Goal: Check status: Check status

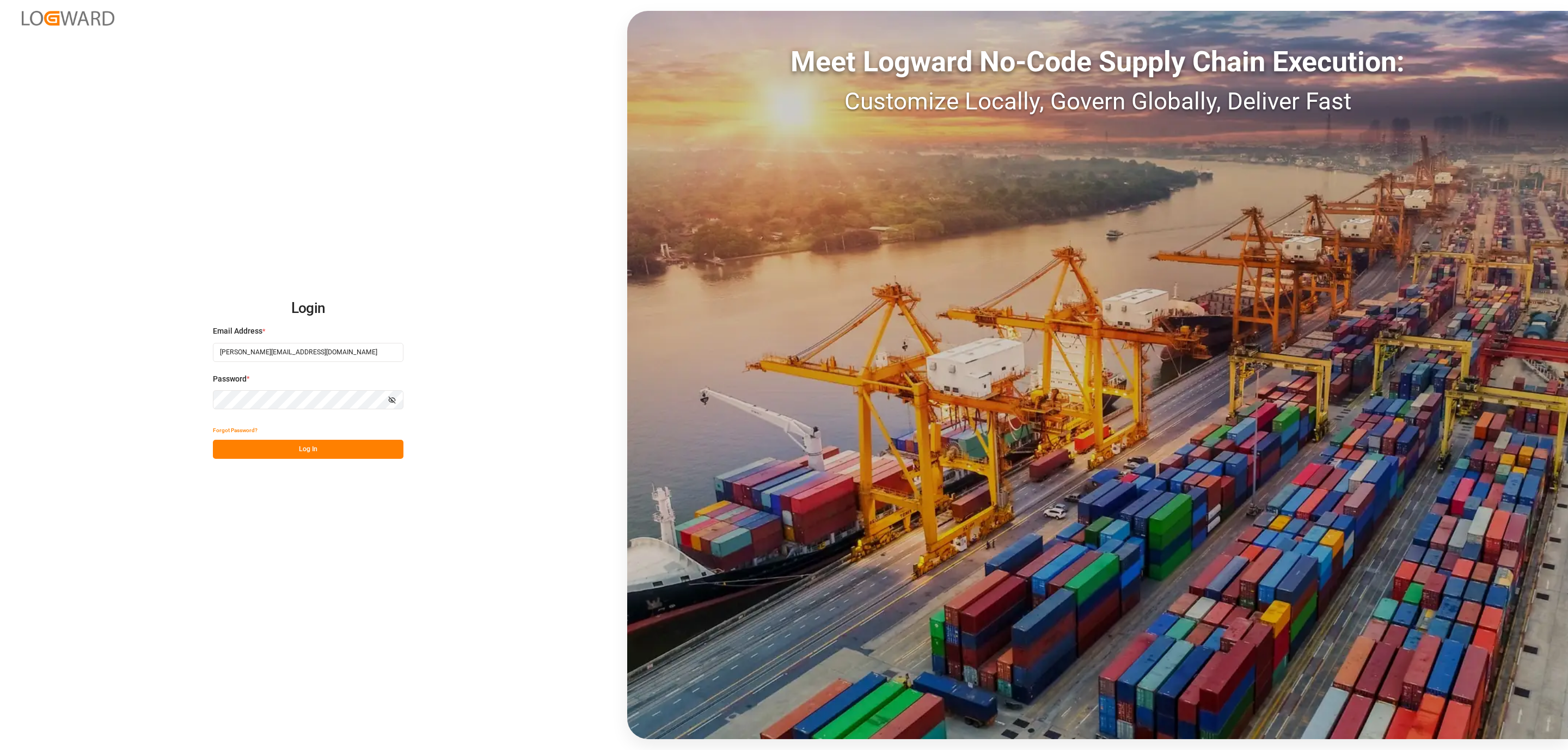
click at [262, 452] on button "Log In" at bounding box center [308, 448] width 191 height 19
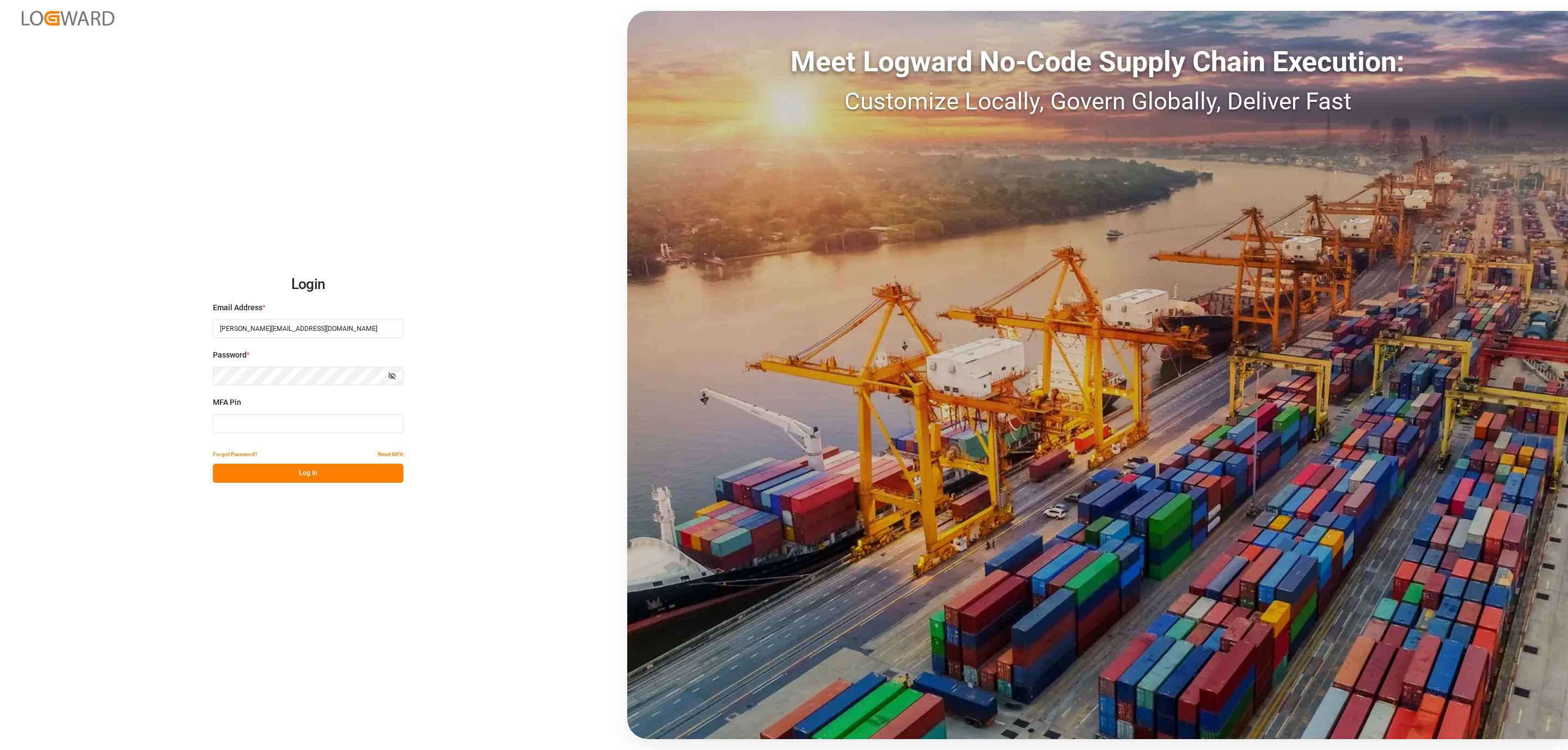
click at [260, 433] on input at bounding box center [308, 423] width 191 height 19
type input "710705"
click at [278, 469] on button "Log In" at bounding box center [308, 472] width 191 height 19
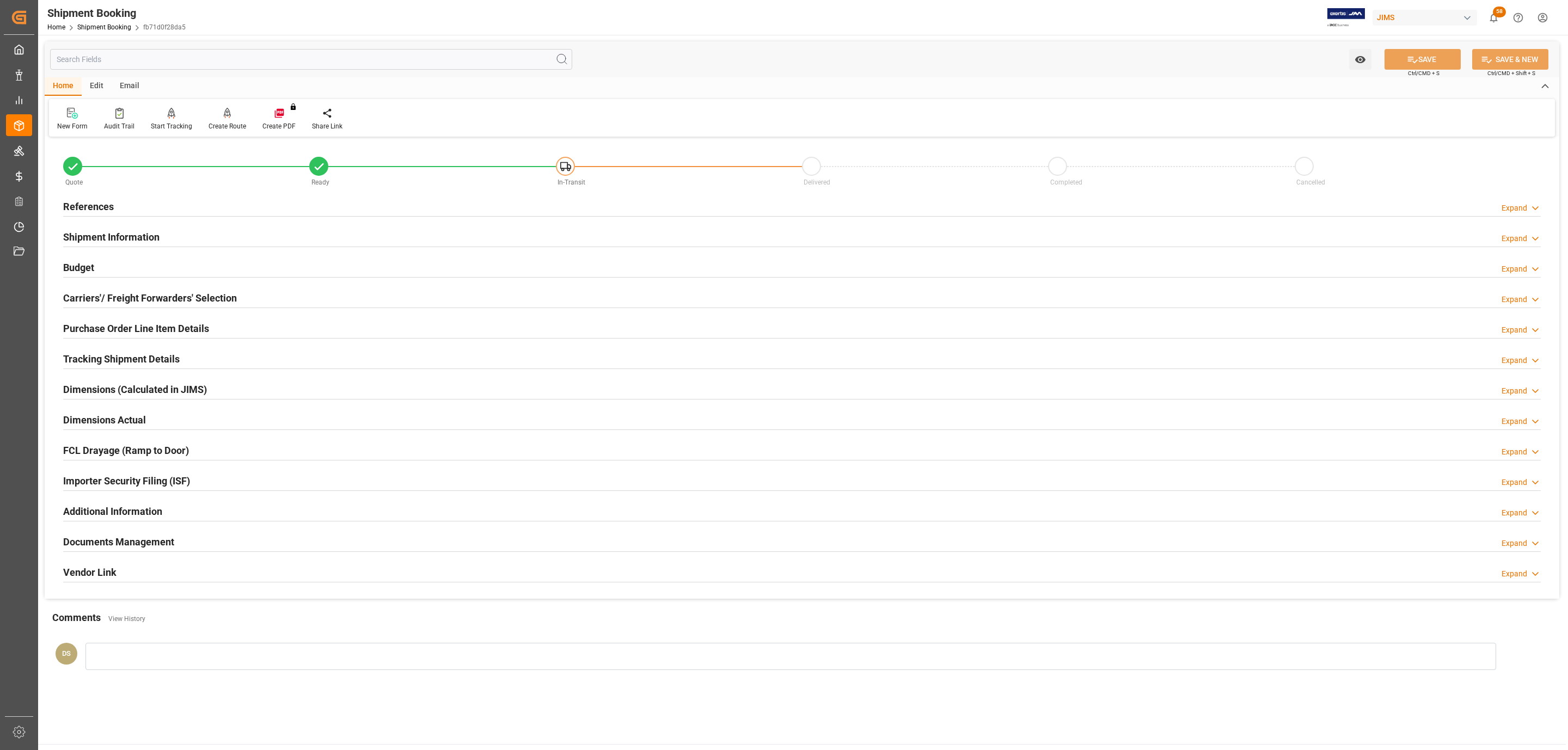
click at [100, 355] on h2 "Tracking Shipment Details" at bounding box center [121, 359] width 116 height 15
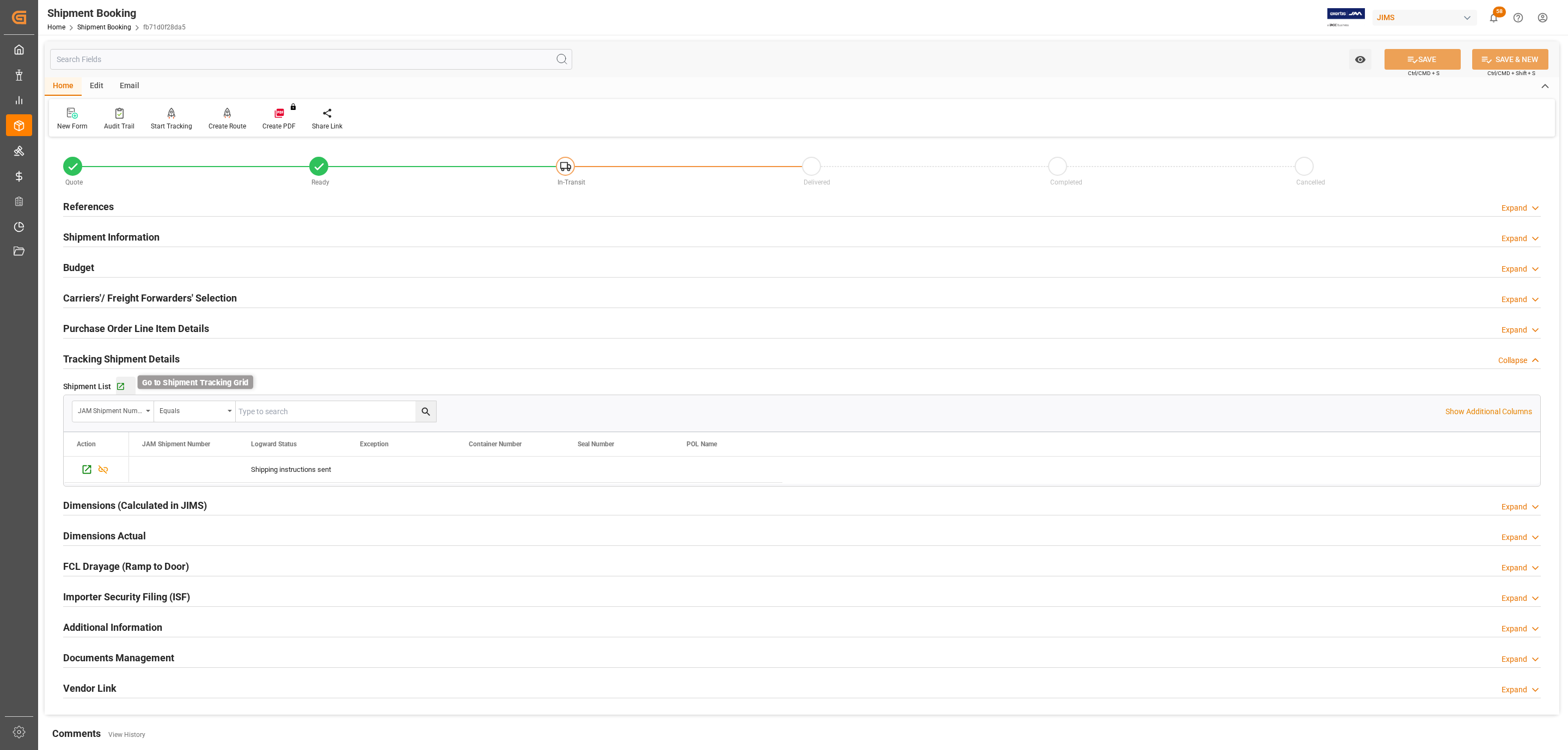
click at [117, 389] on icon "button" at bounding box center [120, 386] width 7 height 7
click at [131, 211] on div "References Expand" at bounding box center [802, 206] width 1478 height 21
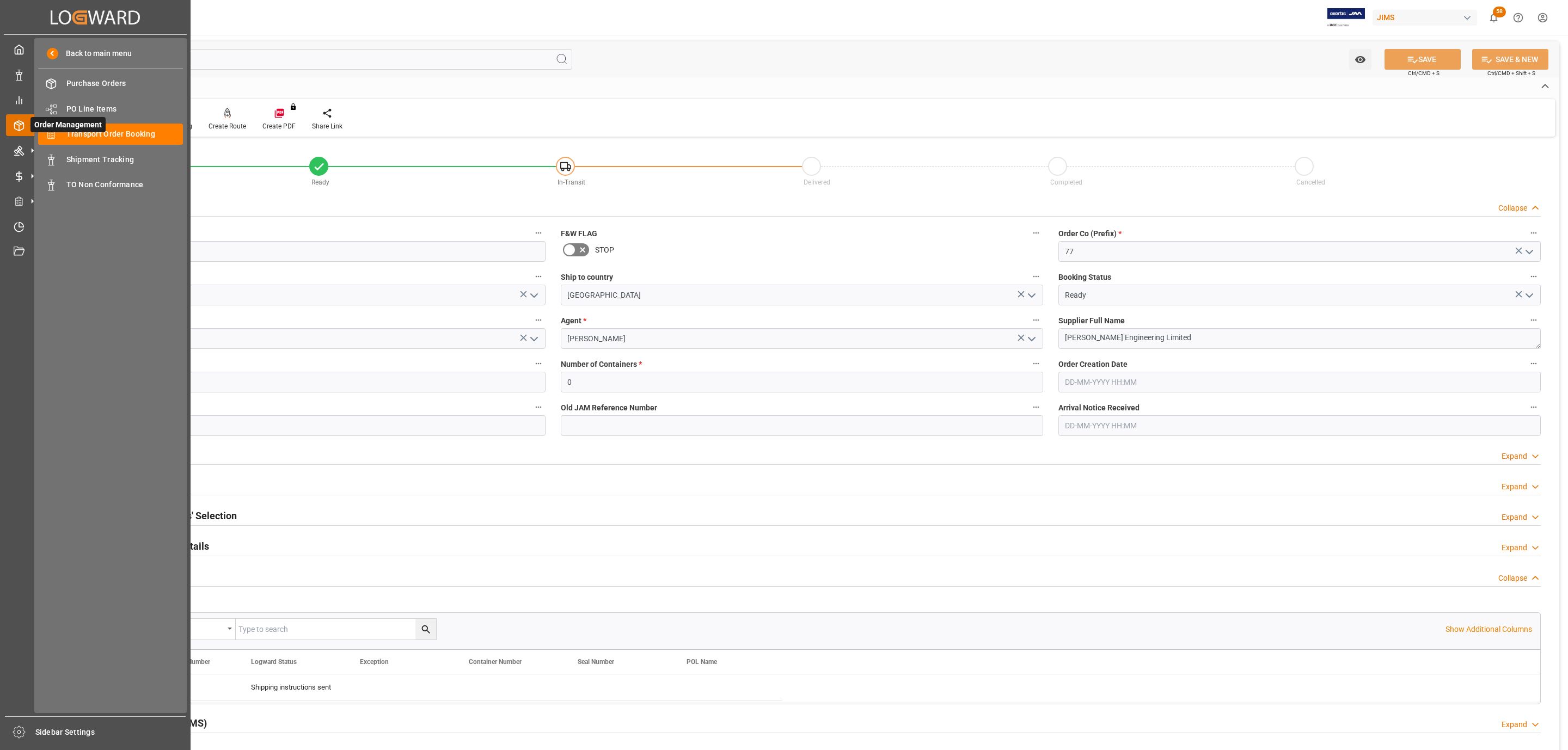
click at [98, 128] on span "Order Management" at bounding box center [68, 124] width 75 height 15
click at [132, 133] on span "Transport Order Booking" at bounding box center [125, 134] width 117 height 11
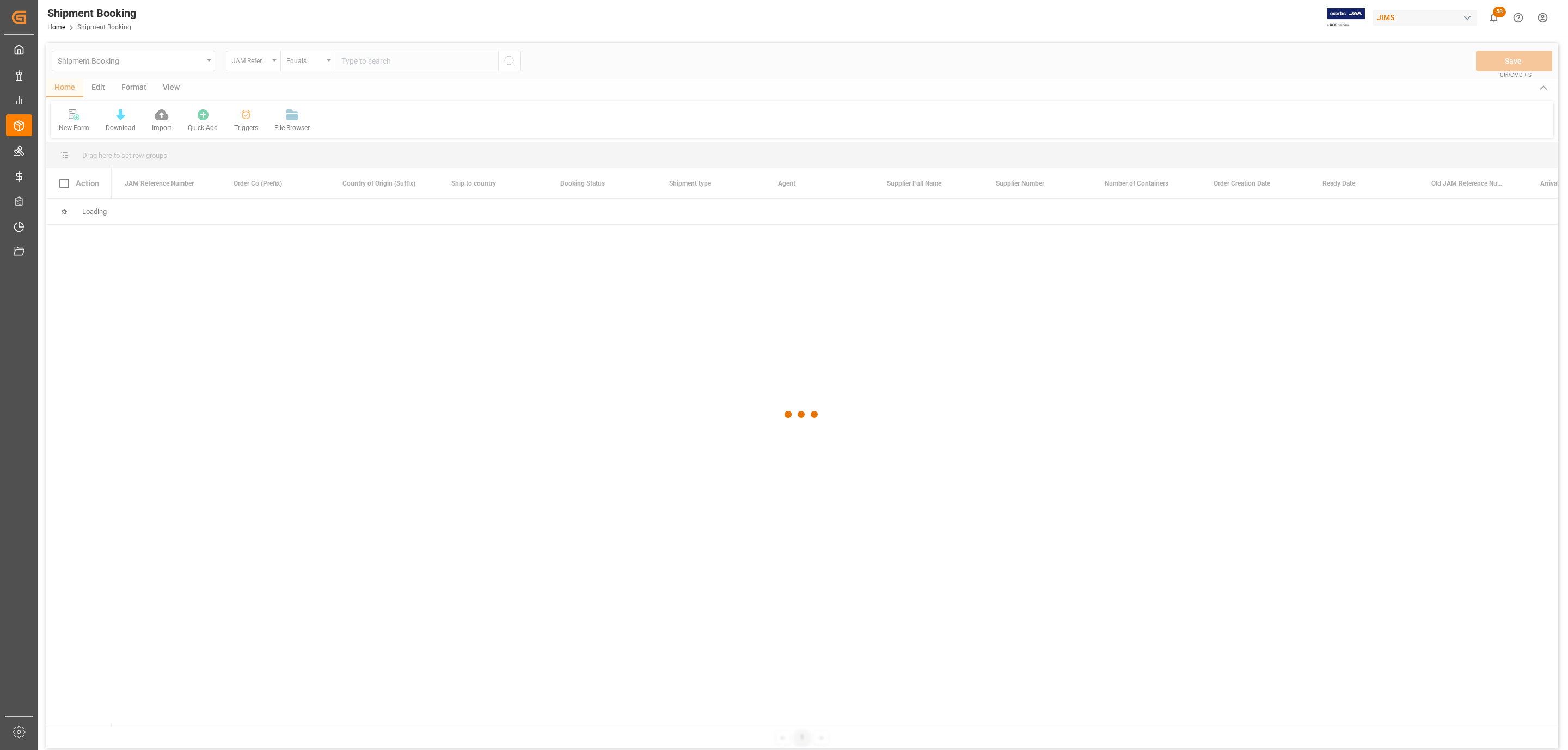
paste input "77-11057-US"
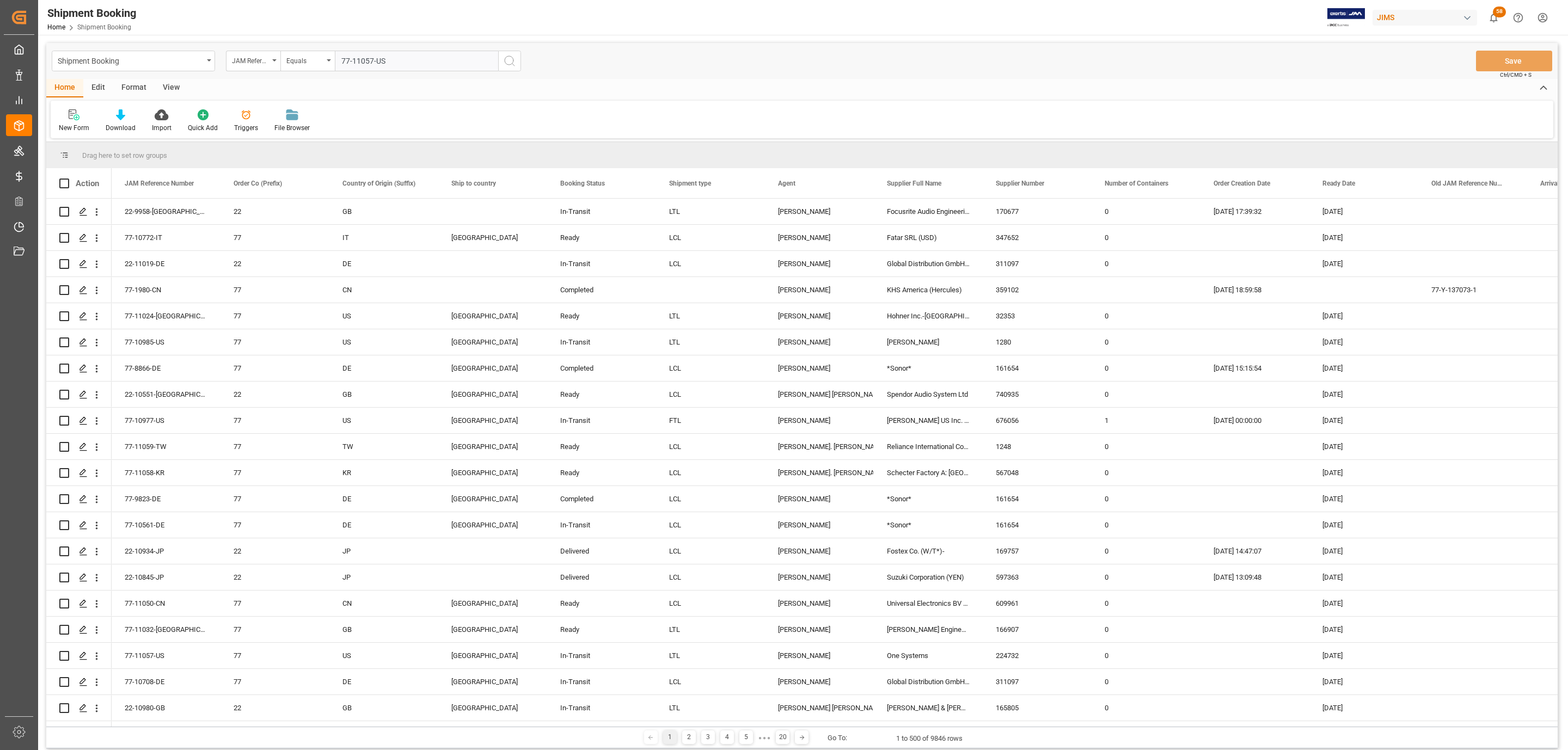
type input "77-11057-US"
click at [517, 52] on button "search button" at bounding box center [509, 62] width 23 height 21
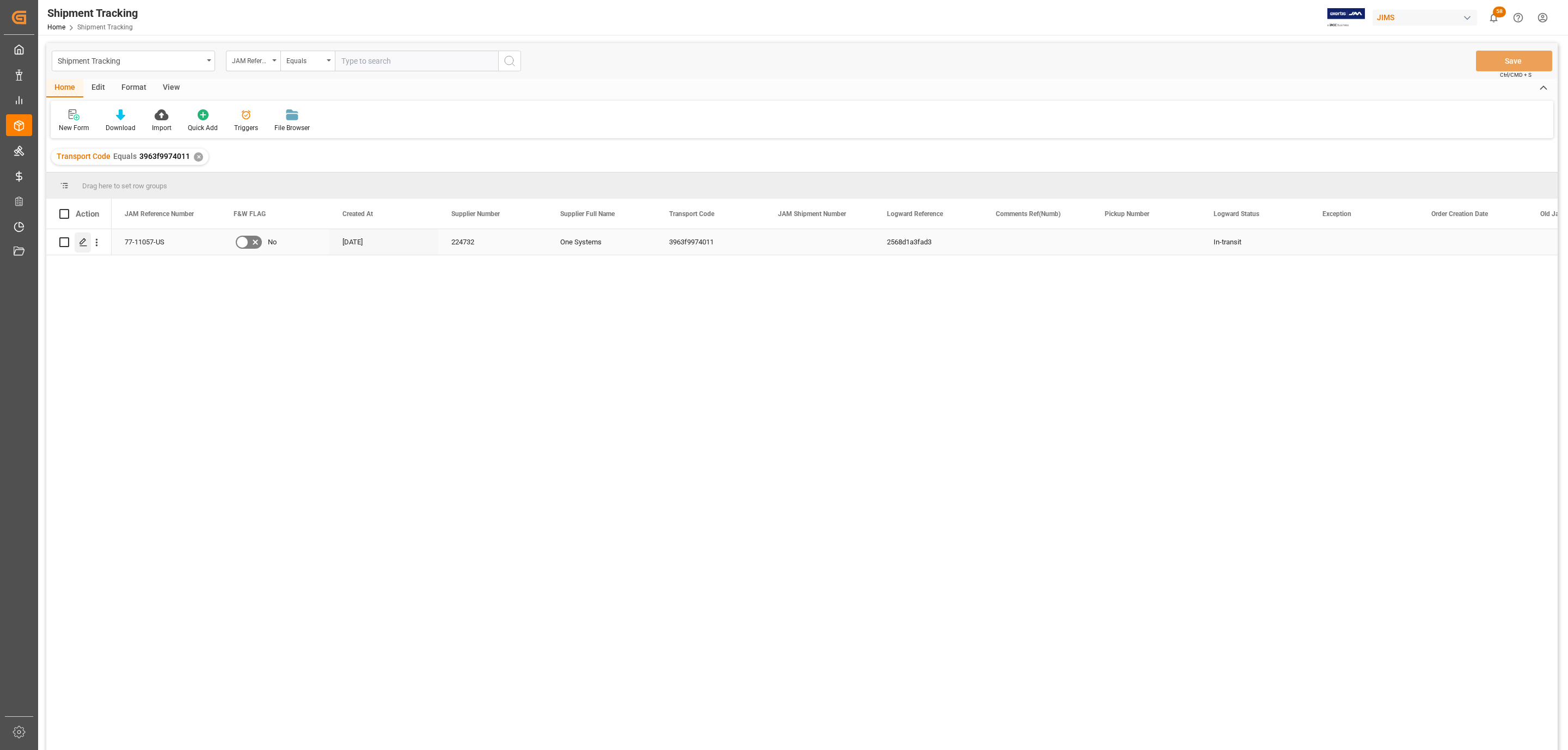
click at [83, 245] on icon "Press SPACE to select this row." at bounding box center [83, 242] width 9 height 9
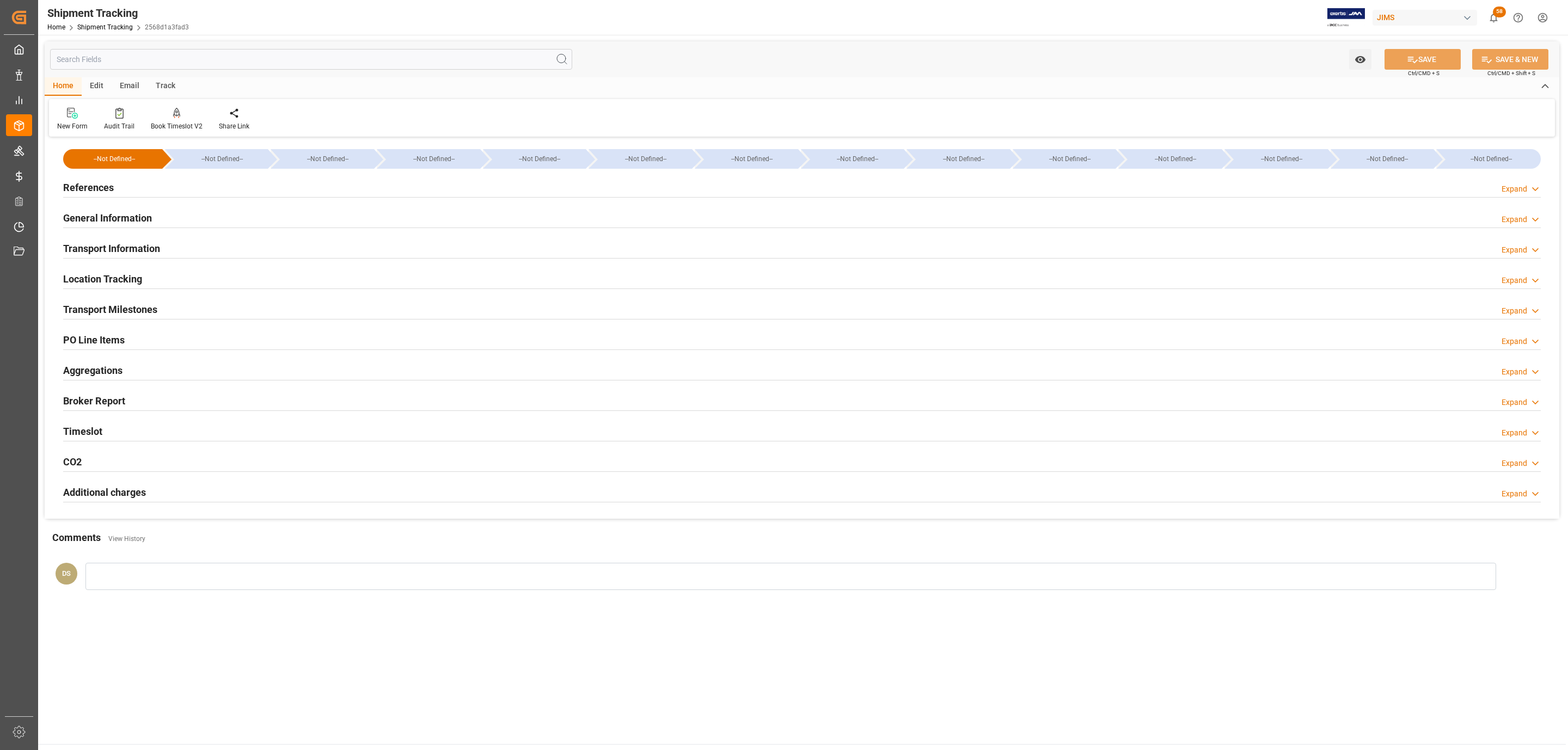
type input "[DATE]"
type input "12-09-2025 00:00"
type input "15-09-2025 00:00"
type input "23-09-2025 00:00"
click at [129, 301] on div "Transport Milestones" at bounding box center [110, 309] width 95 height 21
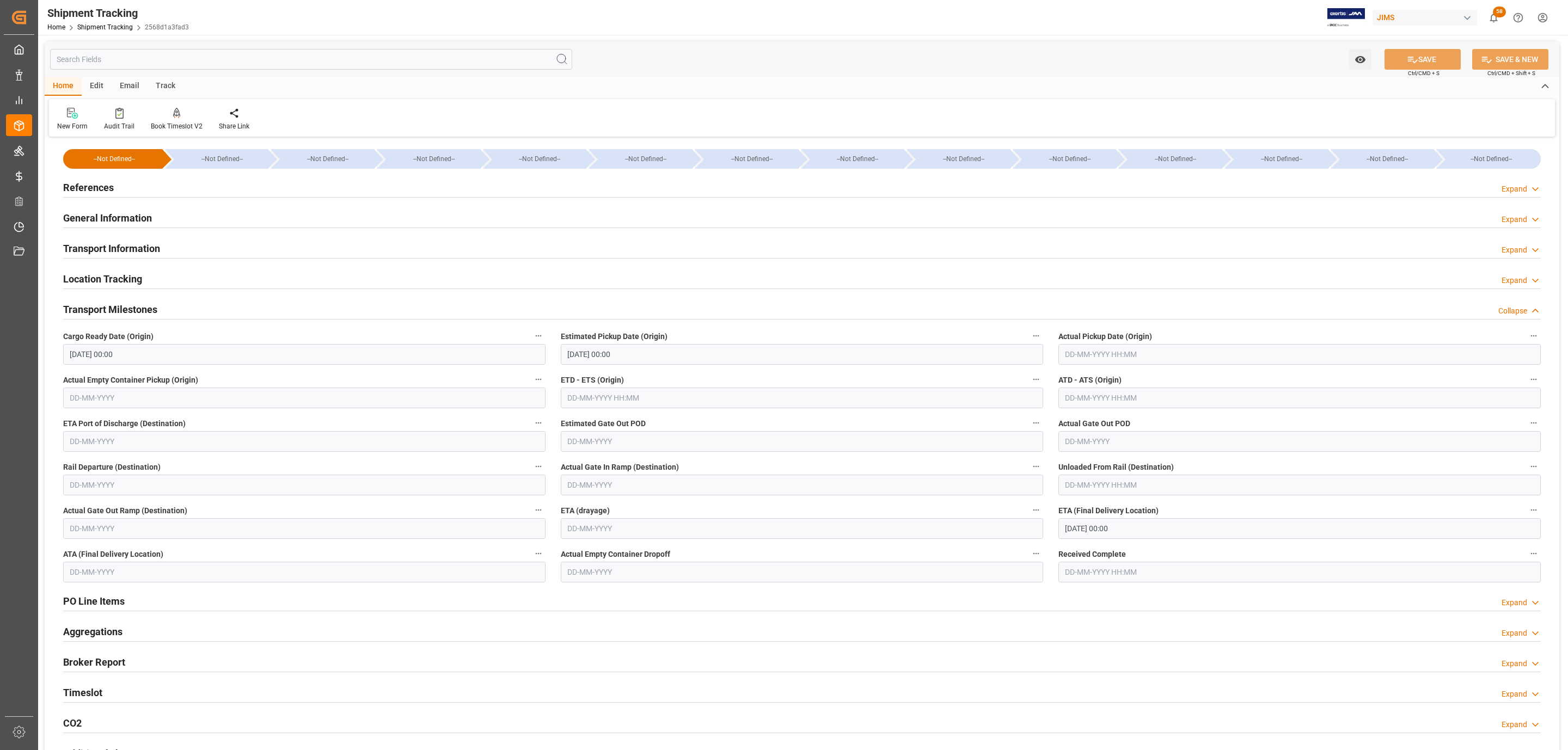
click at [152, 201] on div "References Expand" at bounding box center [802, 188] width 1493 height 31
click at [149, 193] on div "References Expand" at bounding box center [802, 187] width 1478 height 21
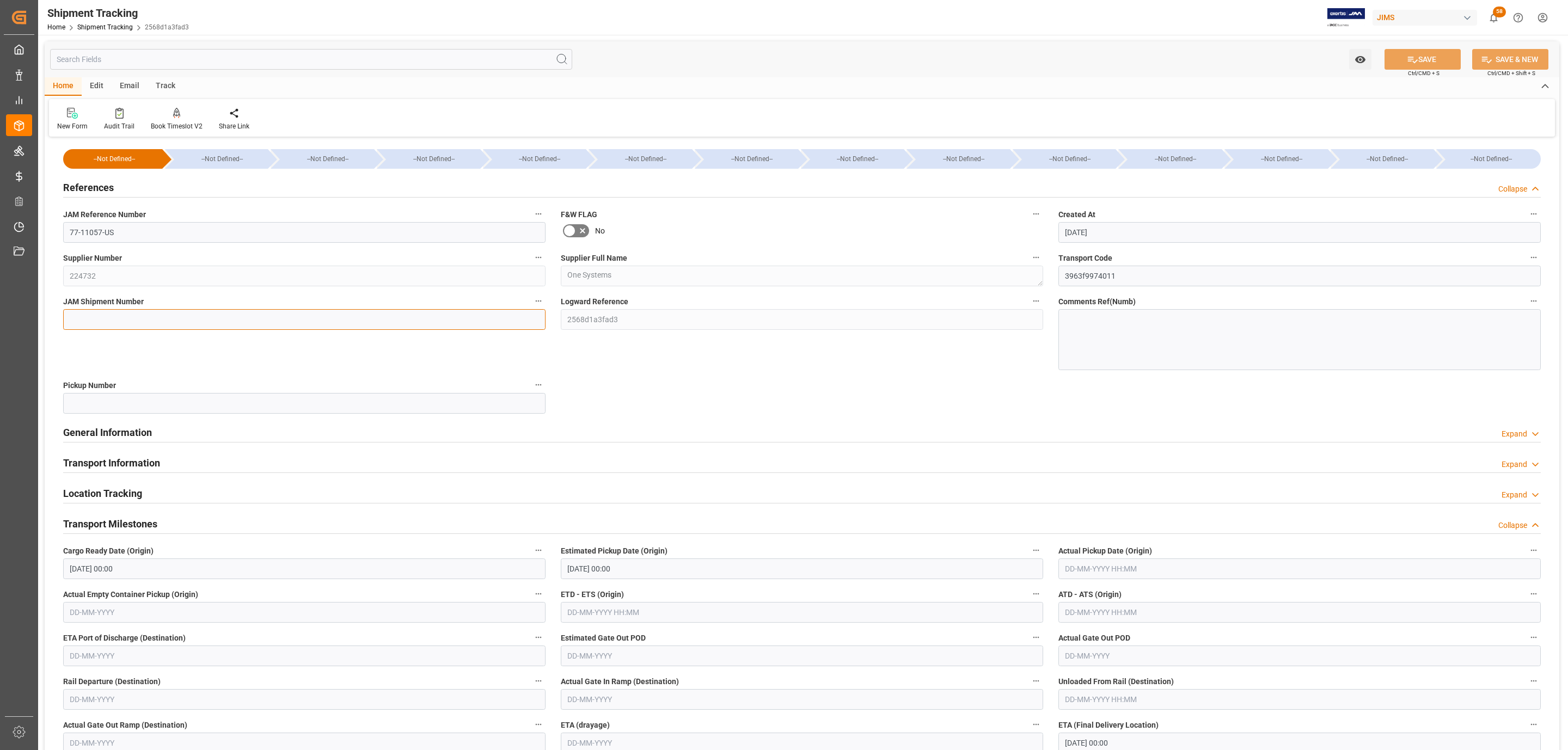
click at [125, 316] on input at bounding box center [304, 320] width 482 height 21
paste input "73014"
type input "73014"
click at [1428, 55] on button "SAVE" at bounding box center [1423, 59] width 77 height 21
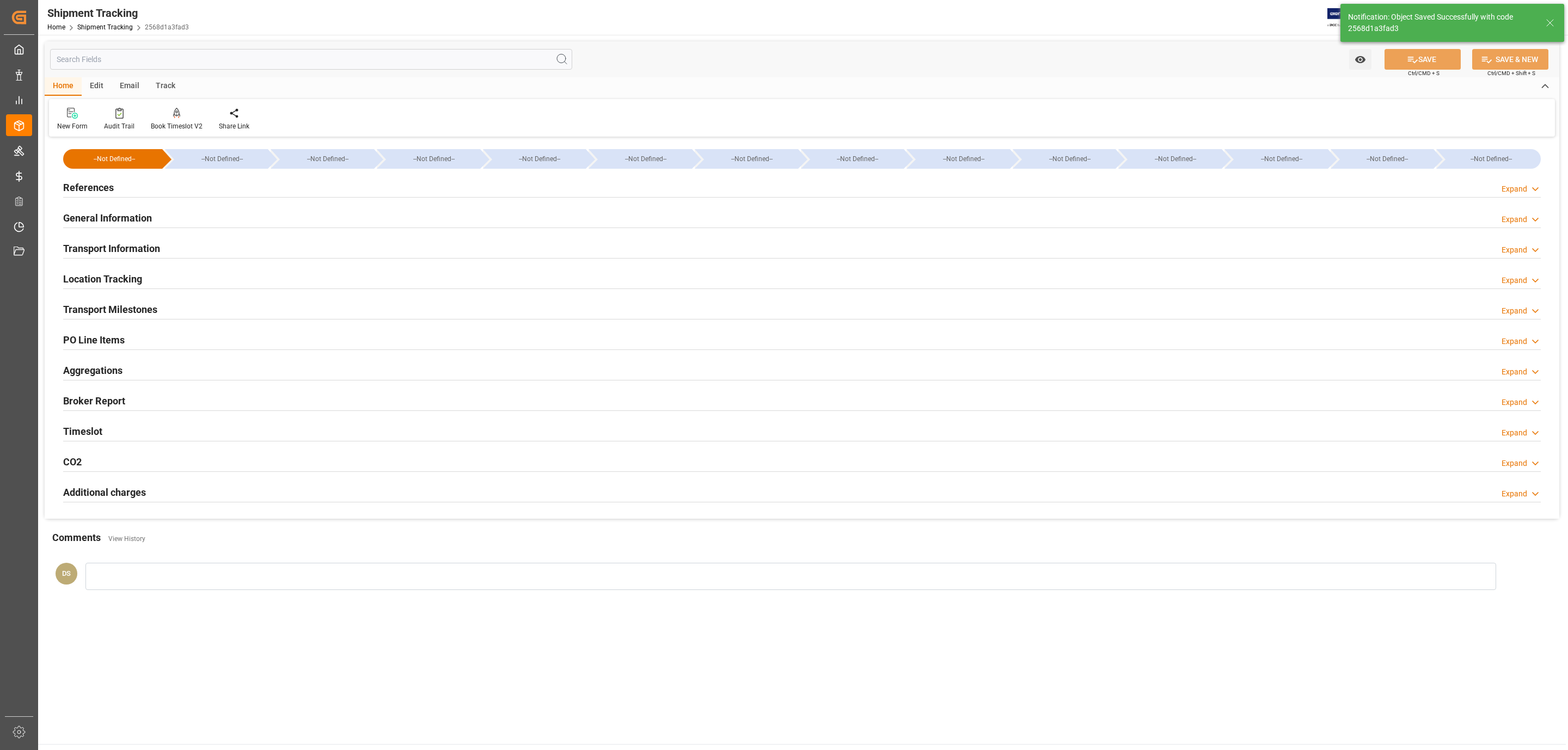
click at [97, 308] on h2 "Transport Milestones" at bounding box center [110, 310] width 95 height 15
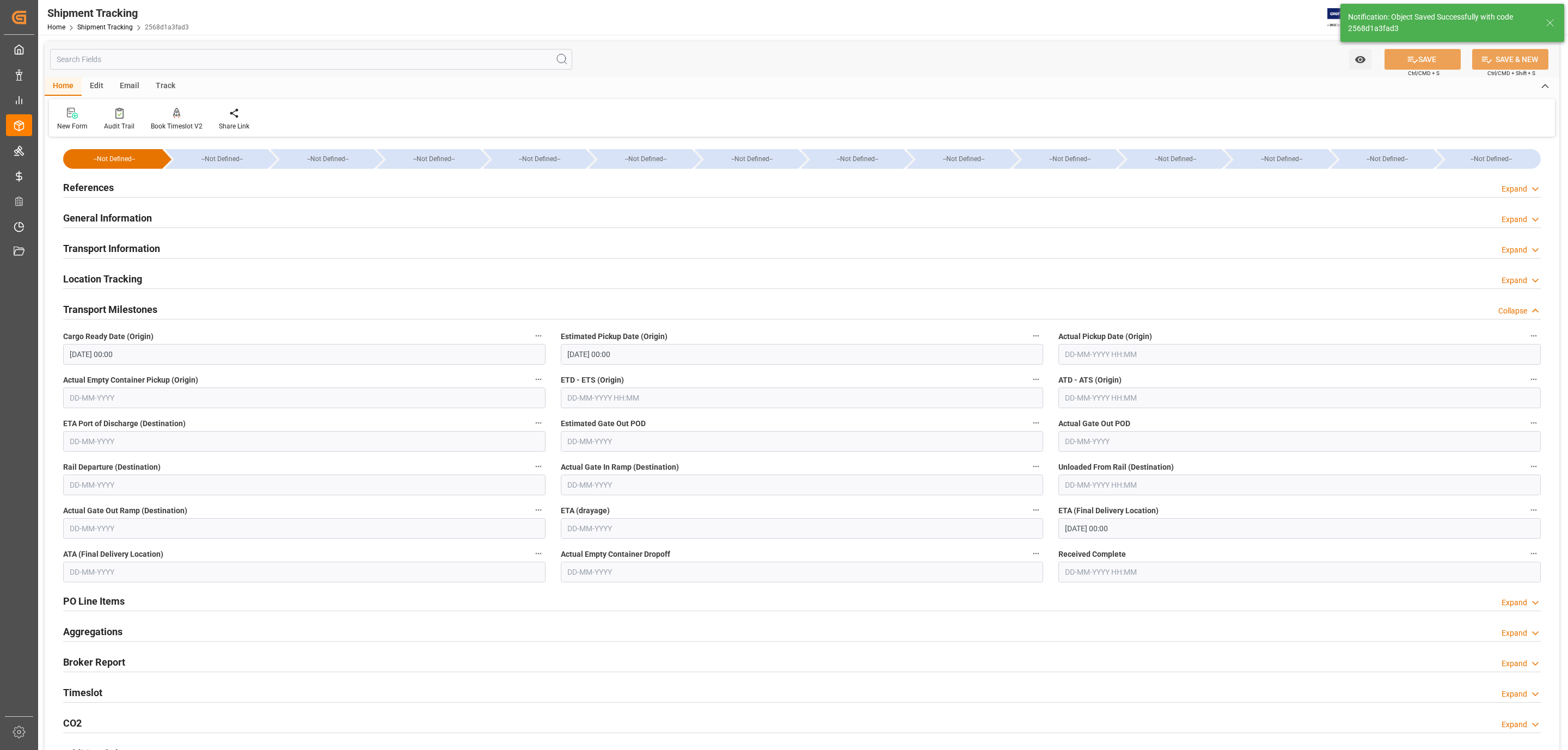
click at [120, 243] on h2 "Transport Information" at bounding box center [111, 249] width 97 height 15
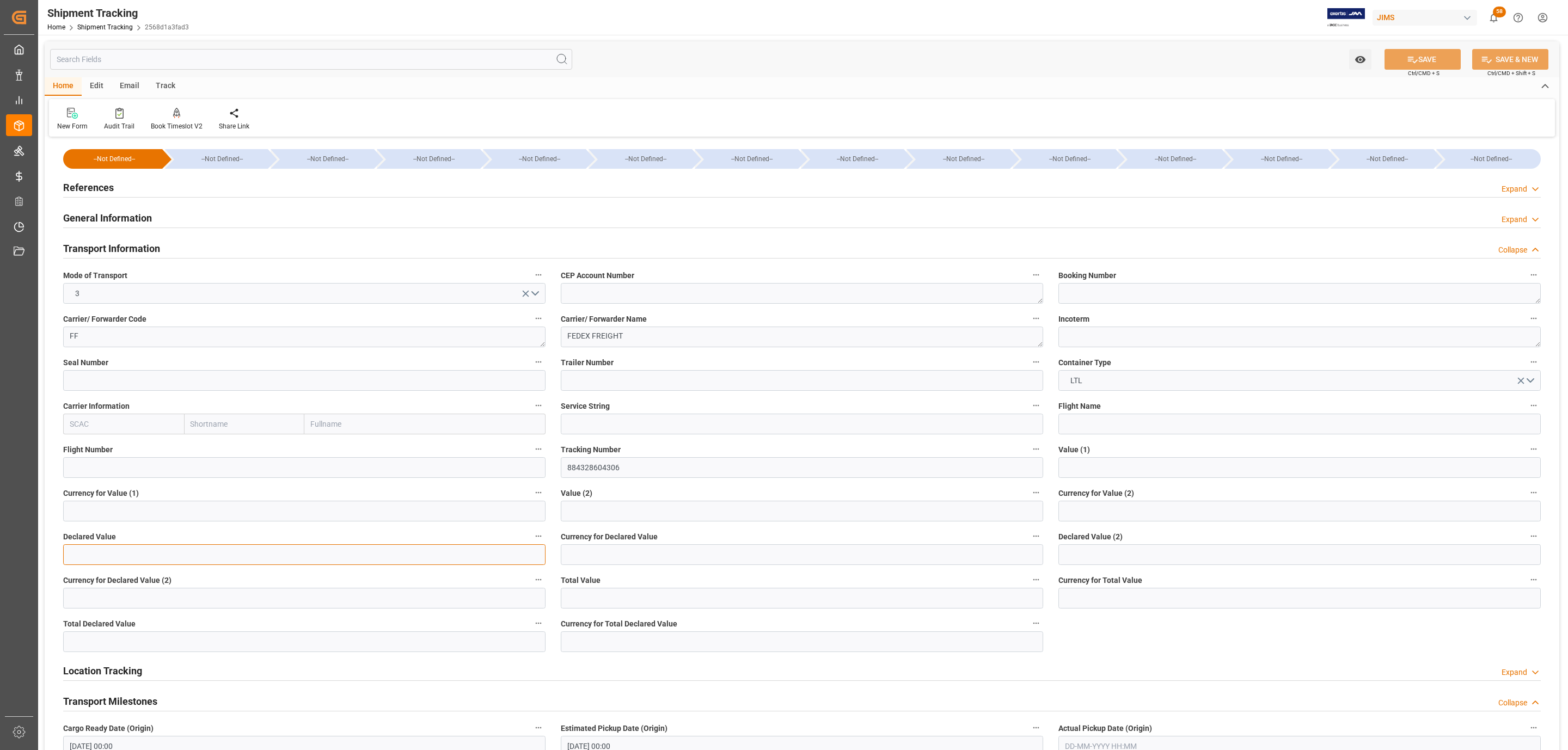
click at [160, 549] on input "text" at bounding box center [304, 555] width 482 height 21
type input "1683.02"
type input "USD"
click at [1410, 49] on button "SAVE" at bounding box center [1423, 59] width 77 height 21
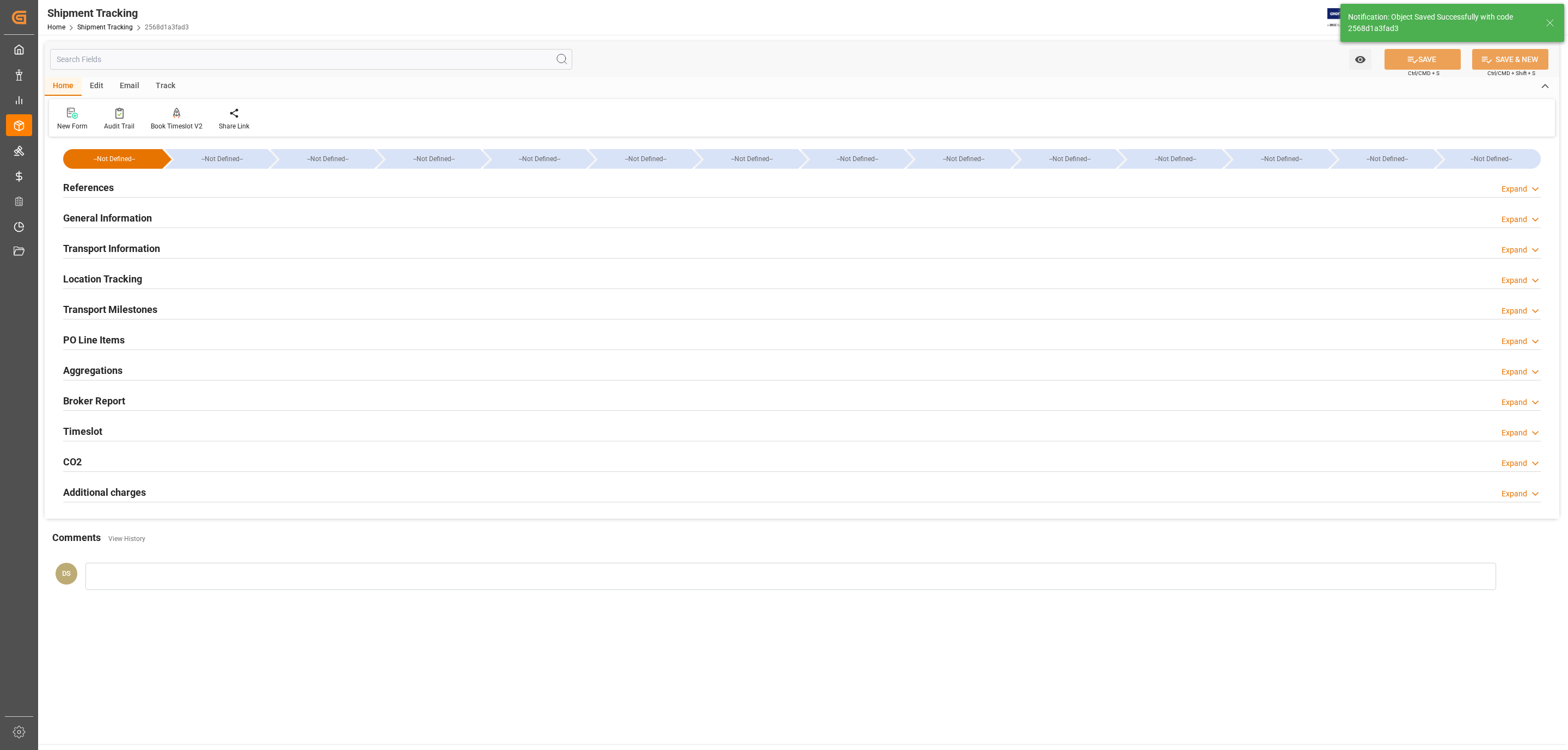
drag, startPoint x: 121, startPoint y: 200, endPoint x: 121, endPoint y: 191, distance: 9.0
click at [121, 200] on div "References Expand" at bounding box center [802, 188] width 1493 height 31
click at [122, 190] on div "References Expand" at bounding box center [802, 187] width 1478 height 21
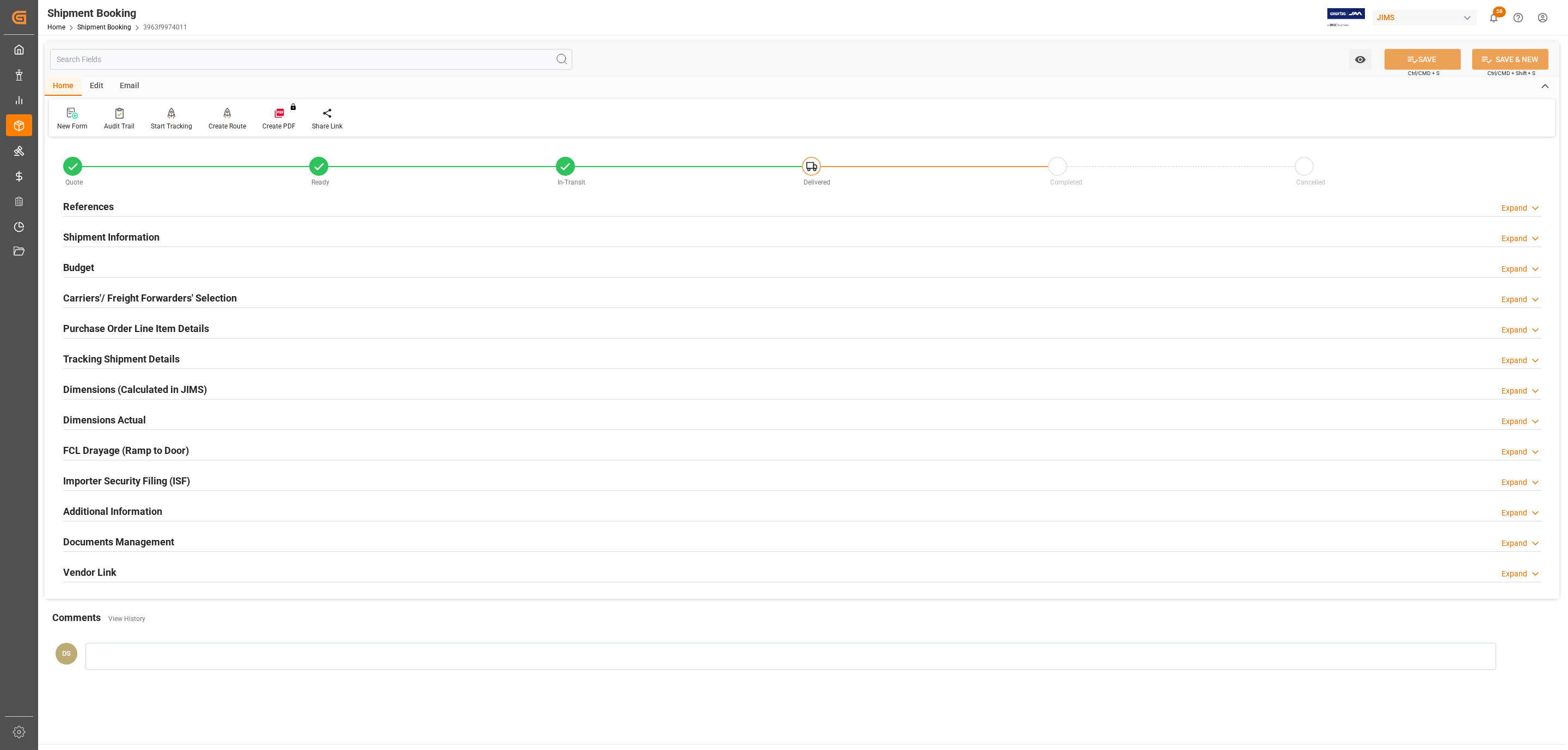
click at [175, 212] on div "References Expand" at bounding box center [802, 206] width 1478 height 21
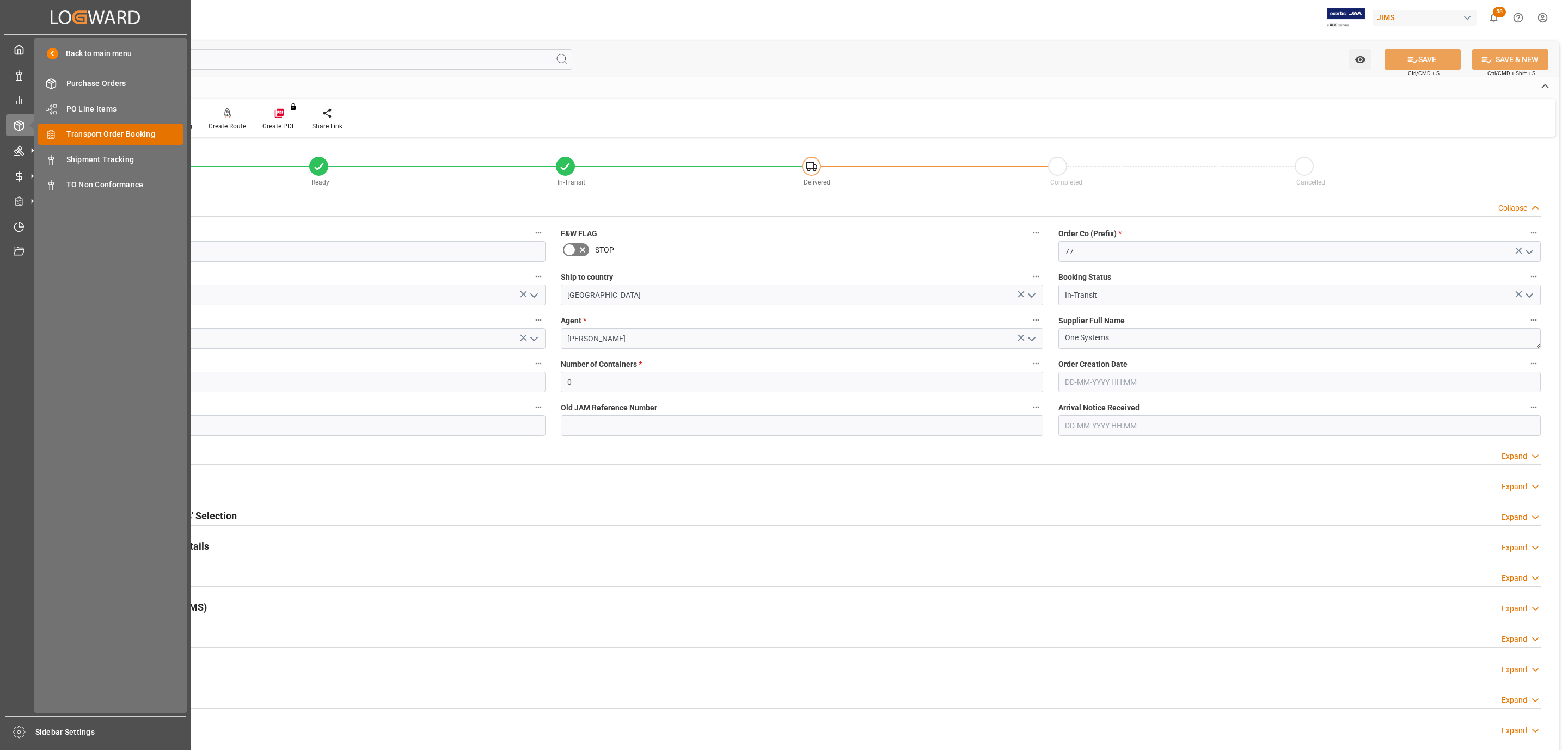
click at [128, 142] on div "Transport Order Booking Transport Order Booking" at bounding box center [110, 134] width 145 height 21
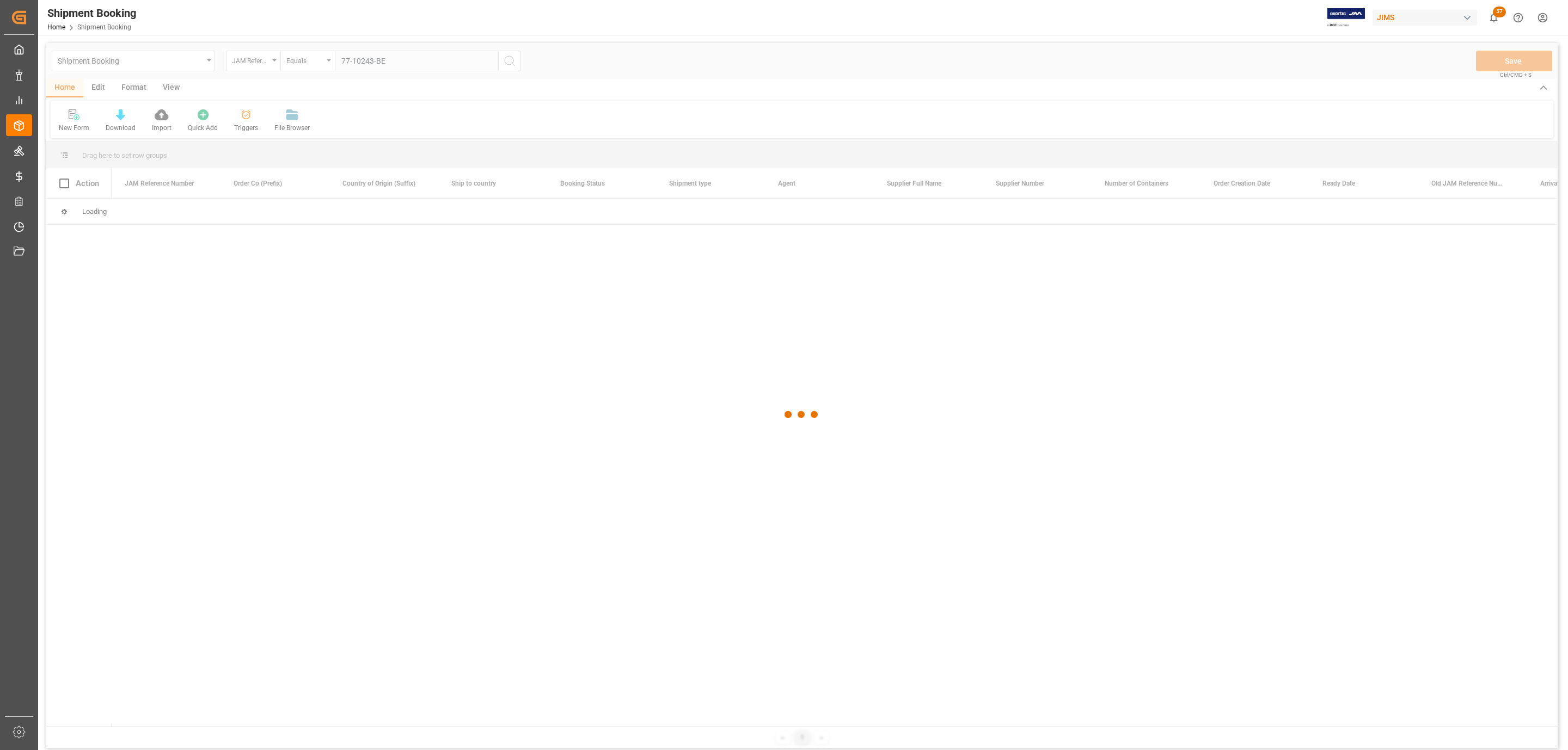
type input "77-10243-BE"
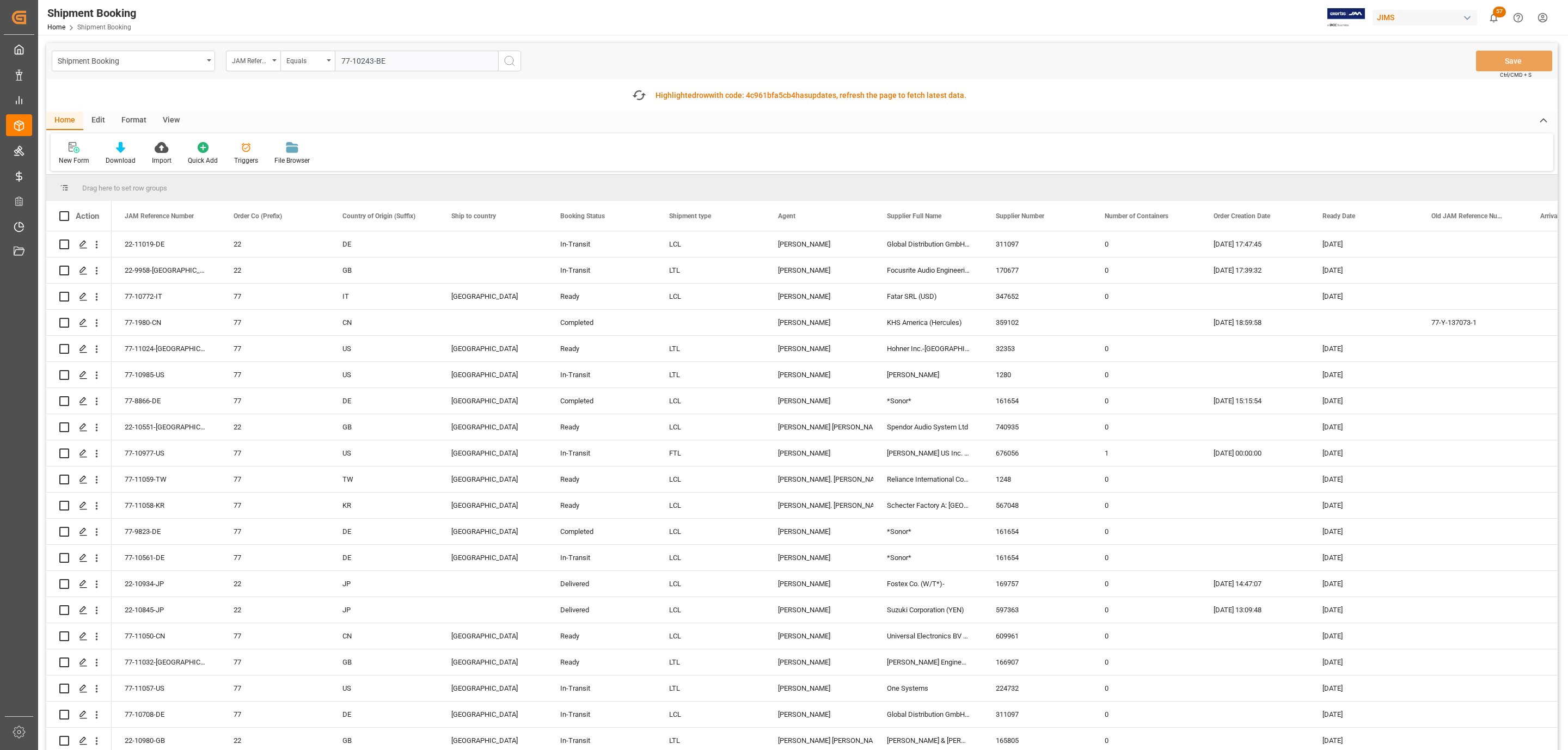
click at [506, 66] on icon "search button" at bounding box center [509, 61] width 13 height 13
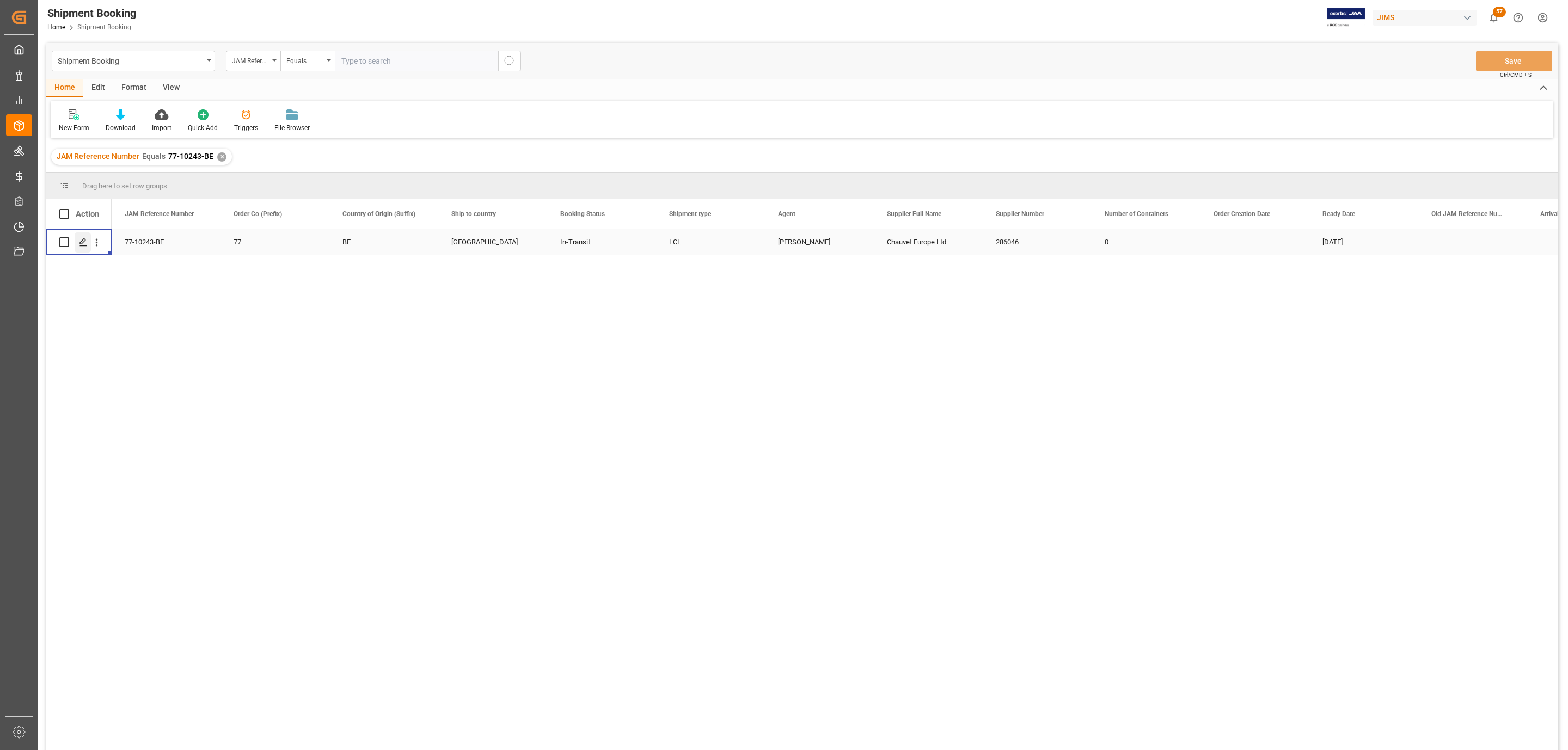
click at [83, 249] on div "Press SPACE to select this row." at bounding box center [83, 242] width 17 height 20
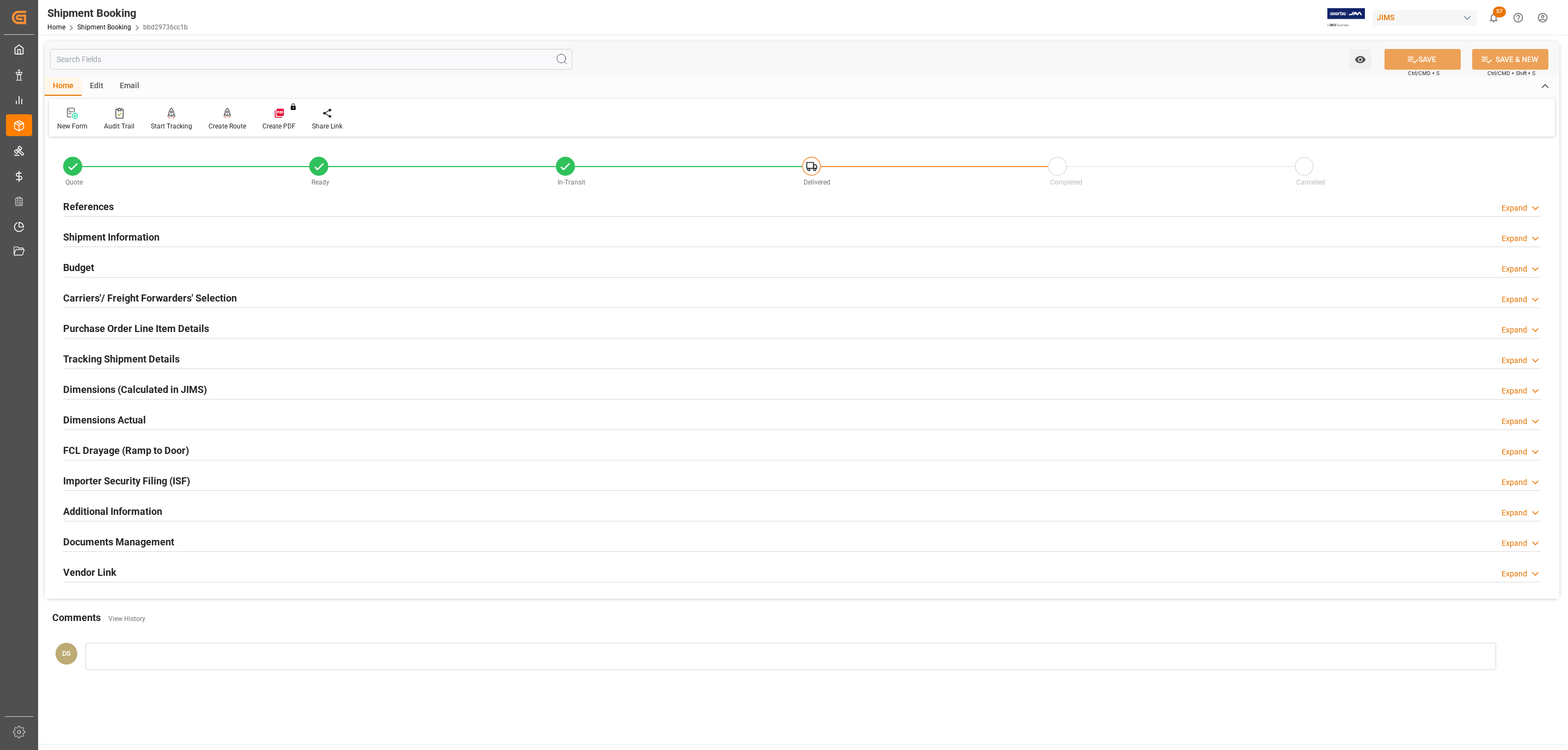
click at [113, 301] on h2 "Carriers'/ Freight Forwarders' Selection" at bounding box center [150, 298] width 174 height 15
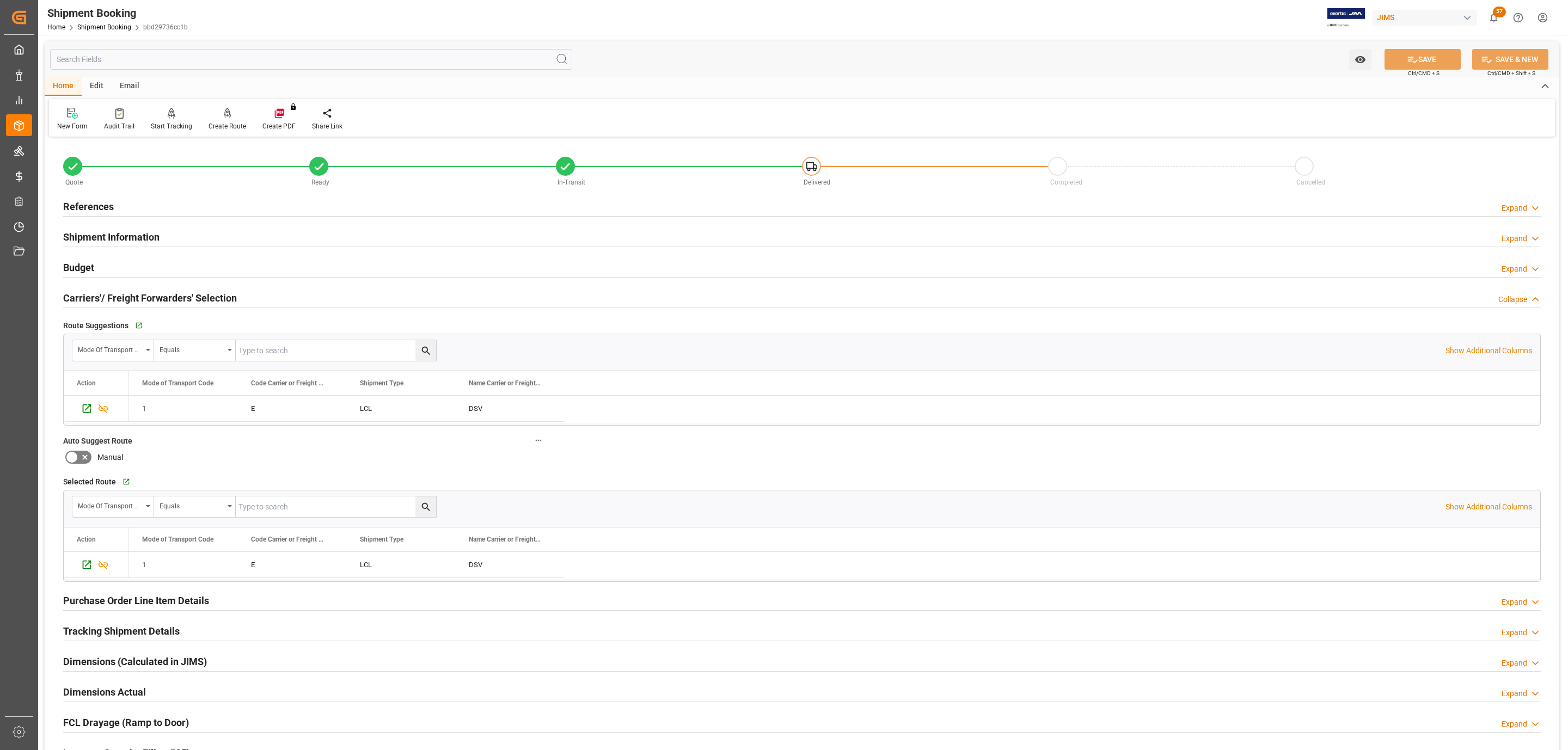
click at [98, 272] on div "Budget Expand" at bounding box center [802, 267] width 1478 height 21
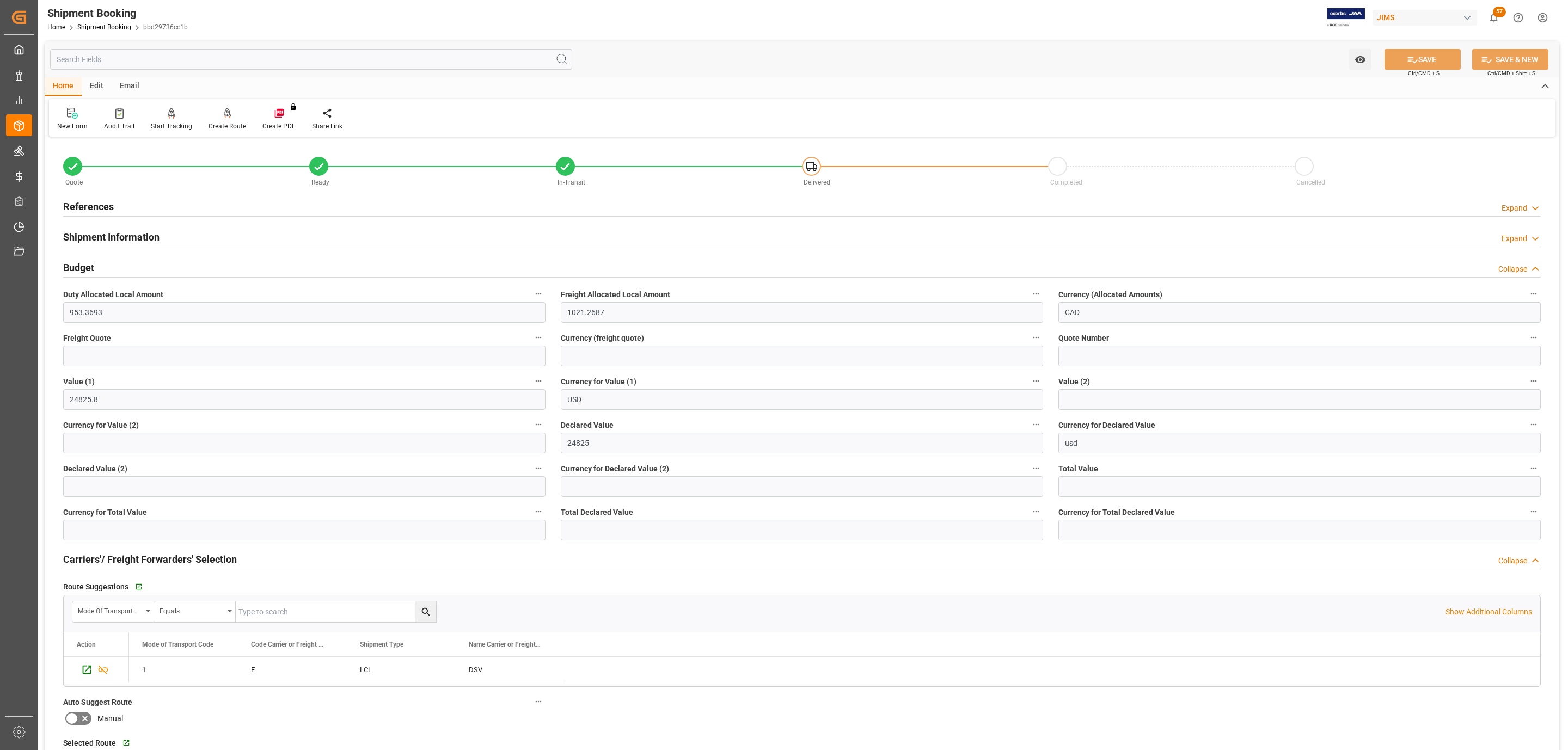
click at [98, 272] on div "Budget Collapse" at bounding box center [802, 267] width 1478 height 21
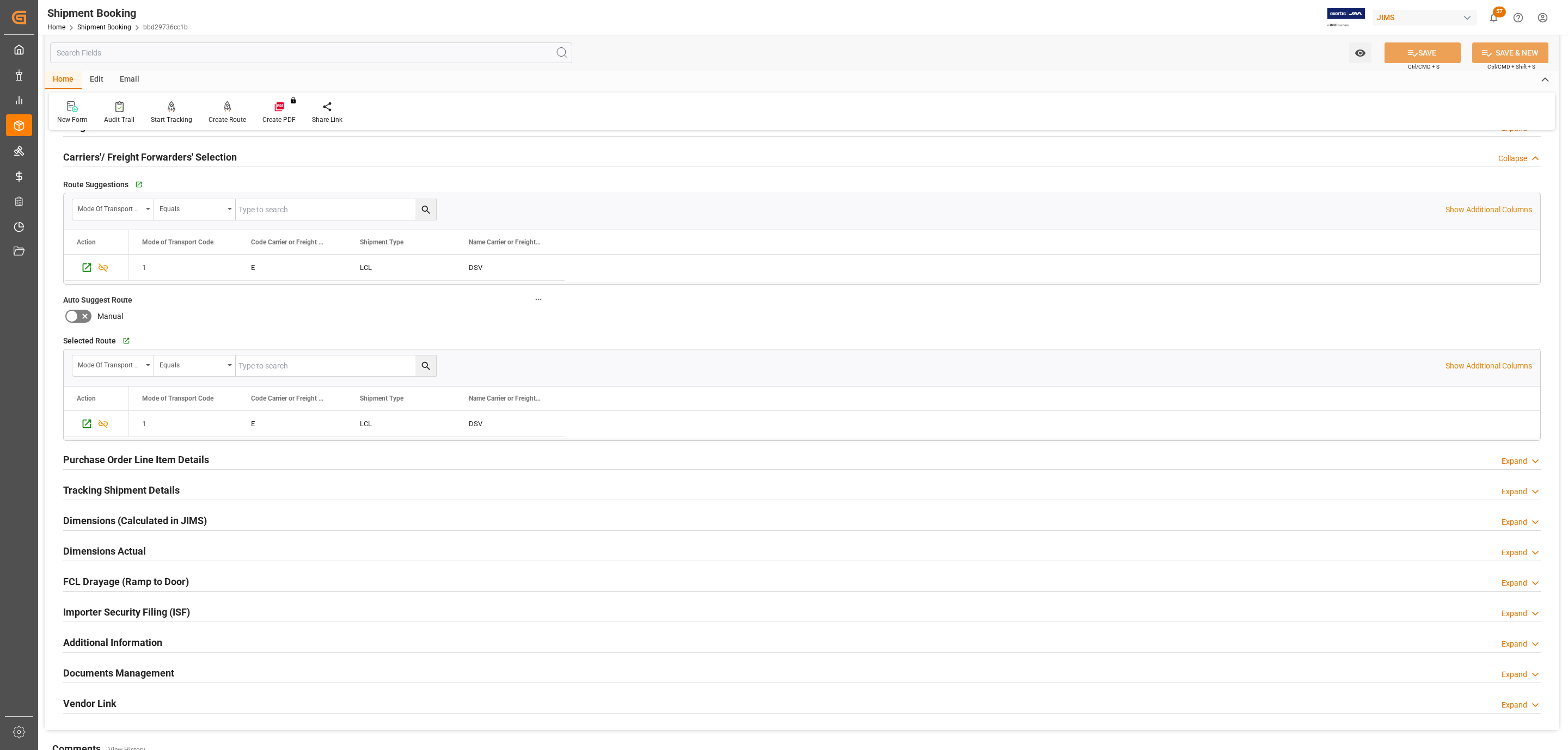
scroll to position [344, 0]
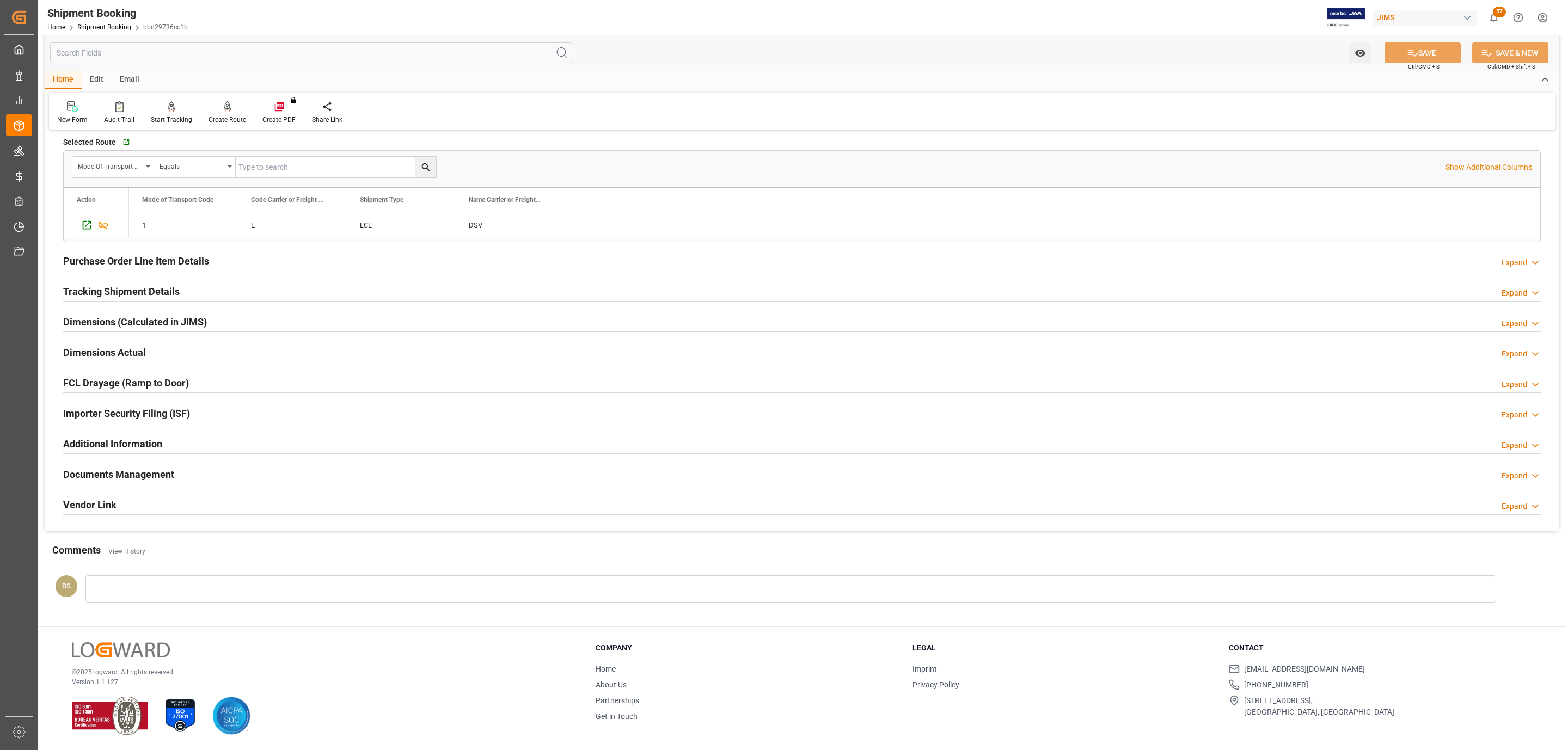
click at [113, 477] on h2 "Documents Management" at bounding box center [119, 475] width 111 height 15
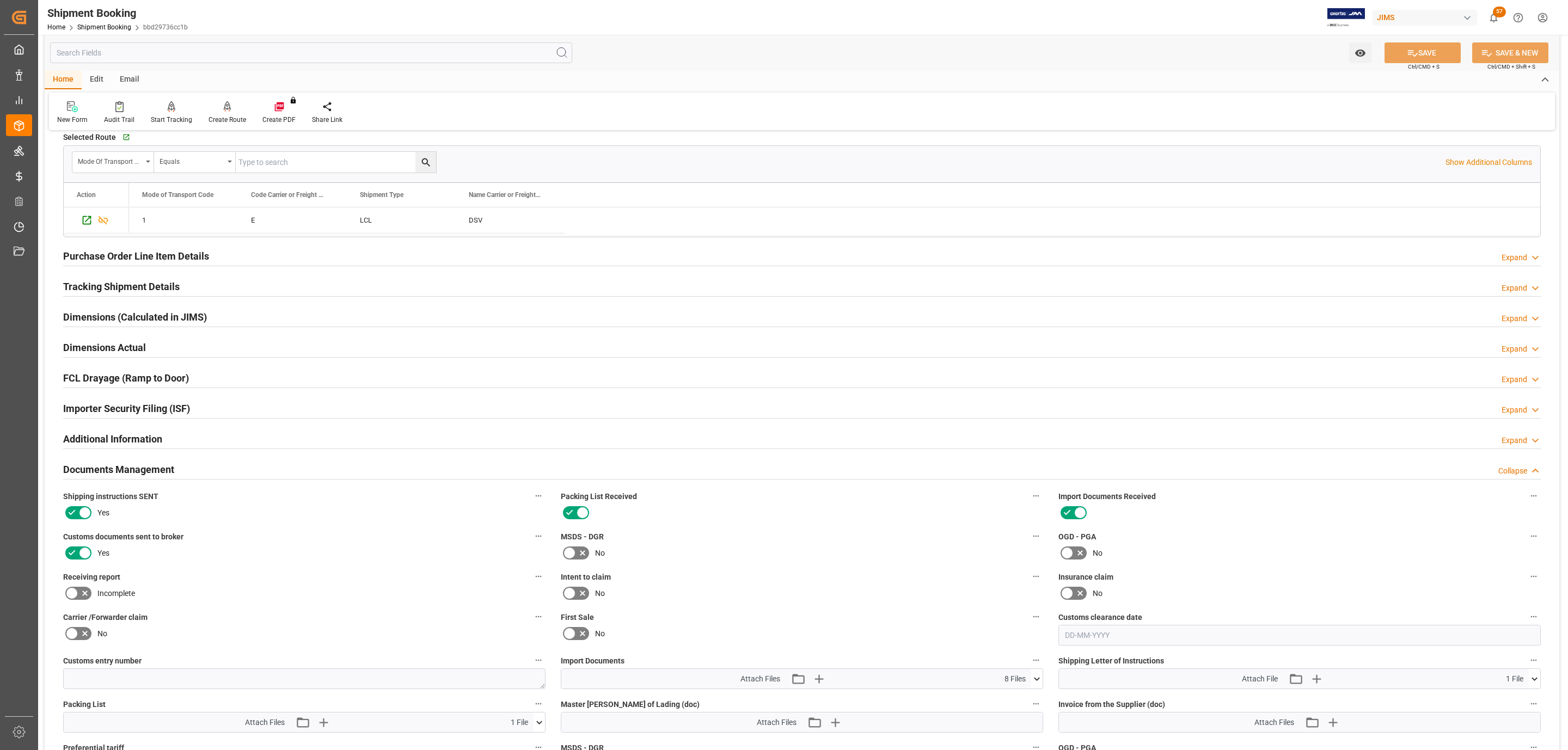
scroll to position [671, 0]
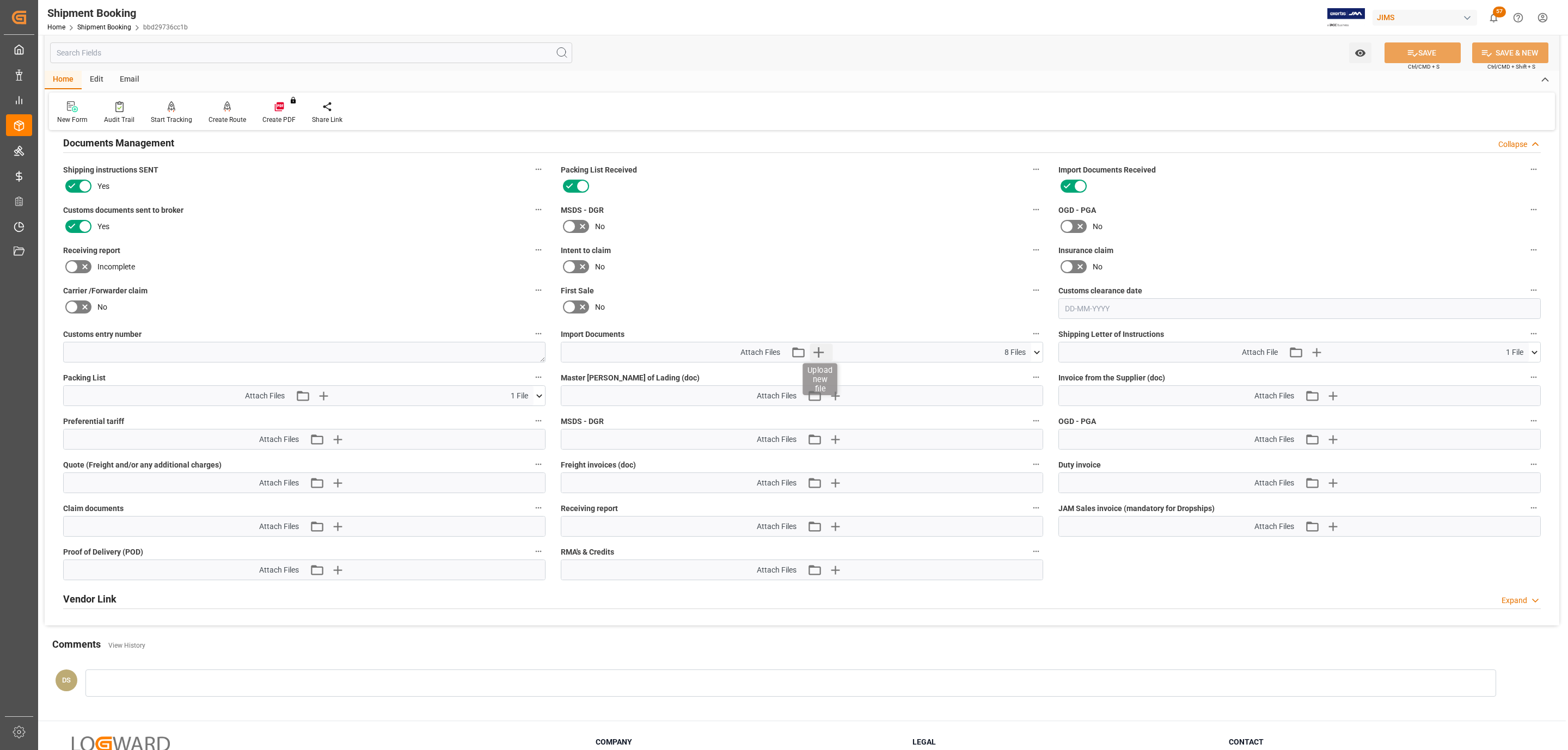
click at [819, 351] on icon "button" at bounding box center [819, 352] width 11 height 10
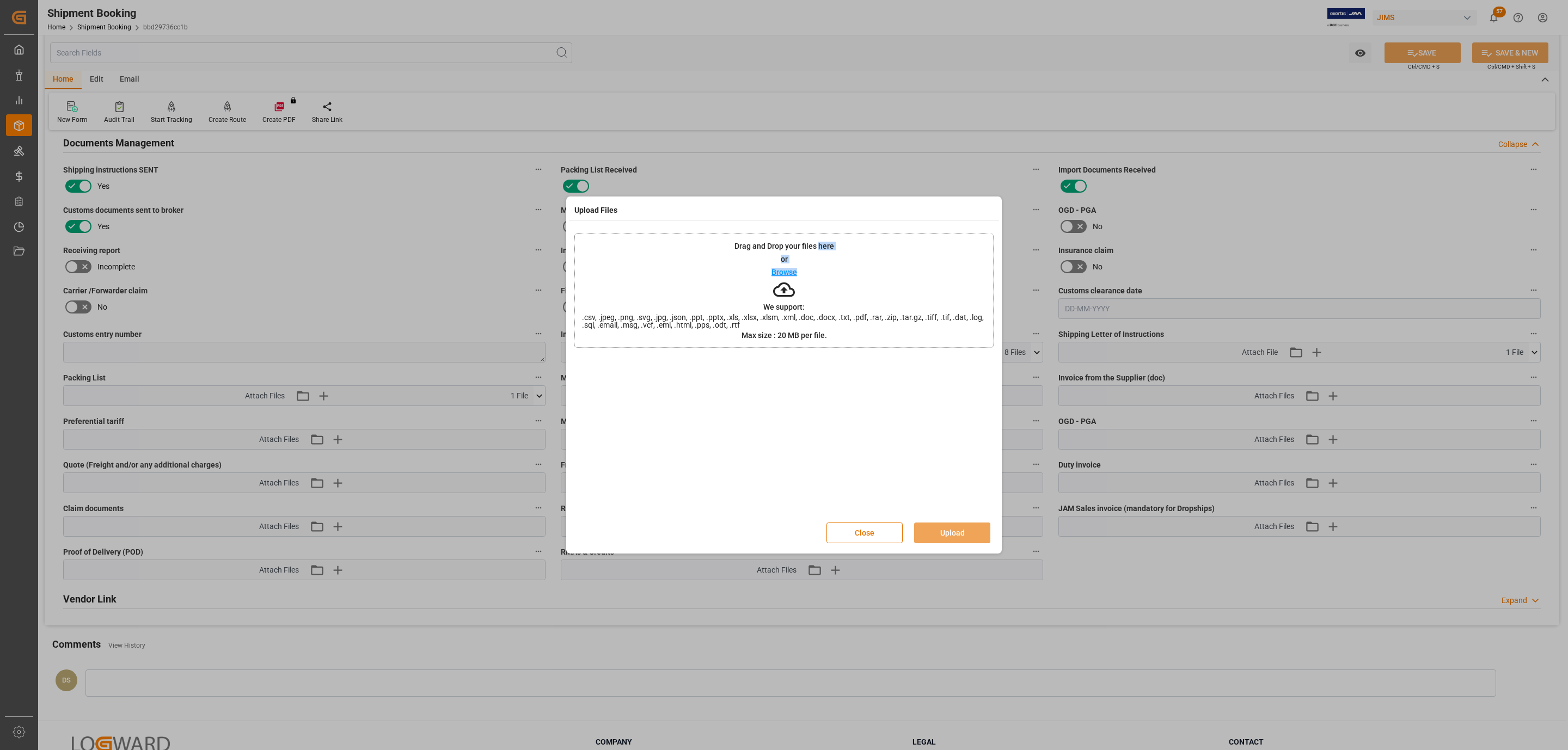
click at [817, 271] on div "Drag and Drop your files here or Browse We support: .csv, .jpeg, .png, .svg, .j…" at bounding box center [784, 290] width 419 height 114
click at [963, 530] on button "Upload" at bounding box center [953, 533] width 77 height 21
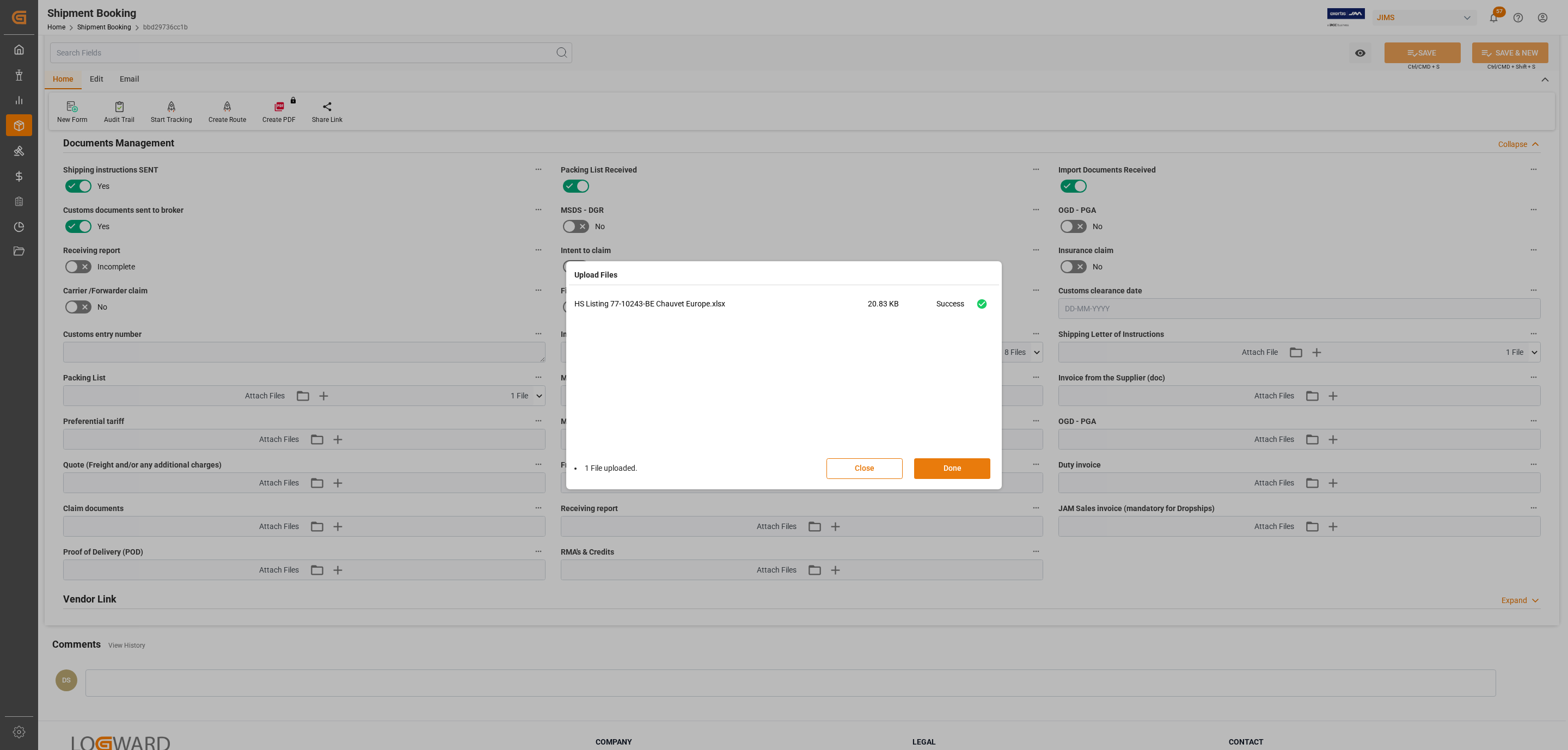
click at [961, 472] on button "Done" at bounding box center [953, 469] width 77 height 21
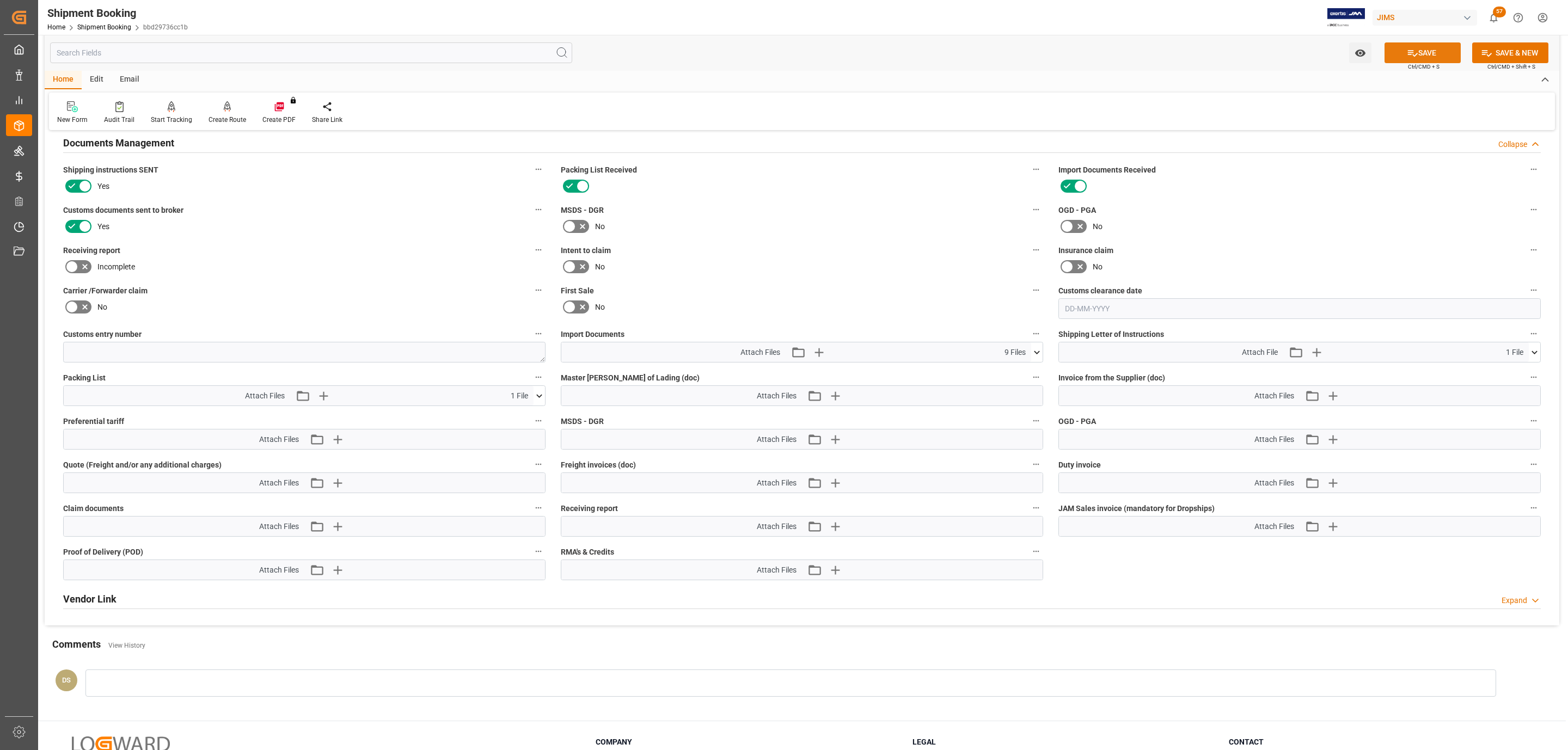
click at [1407, 54] on icon at bounding box center [1413, 52] width 11 height 11
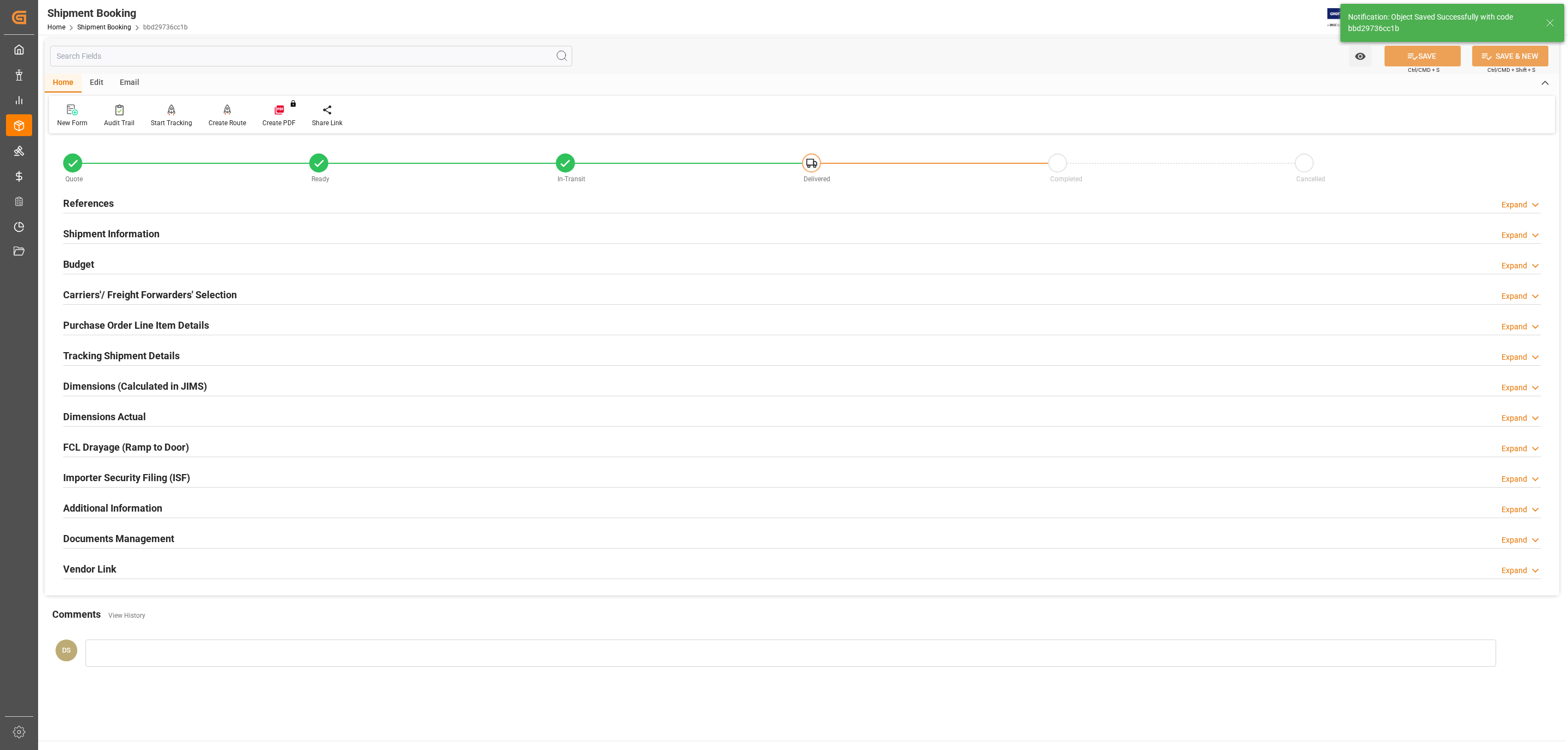
scroll to position [0, 0]
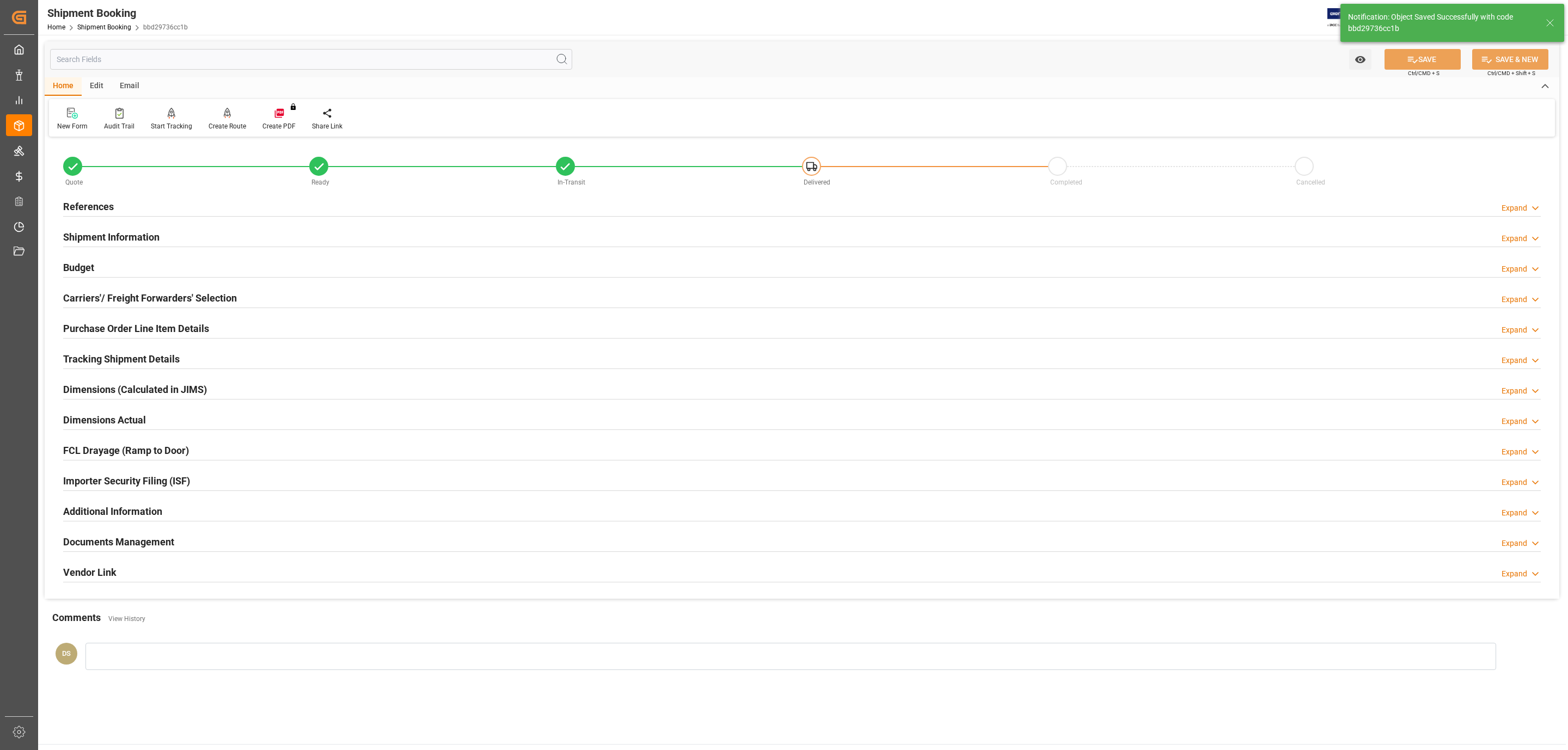
click at [146, 209] on div "References Expand" at bounding box center [802, 206] width 1478 height 21
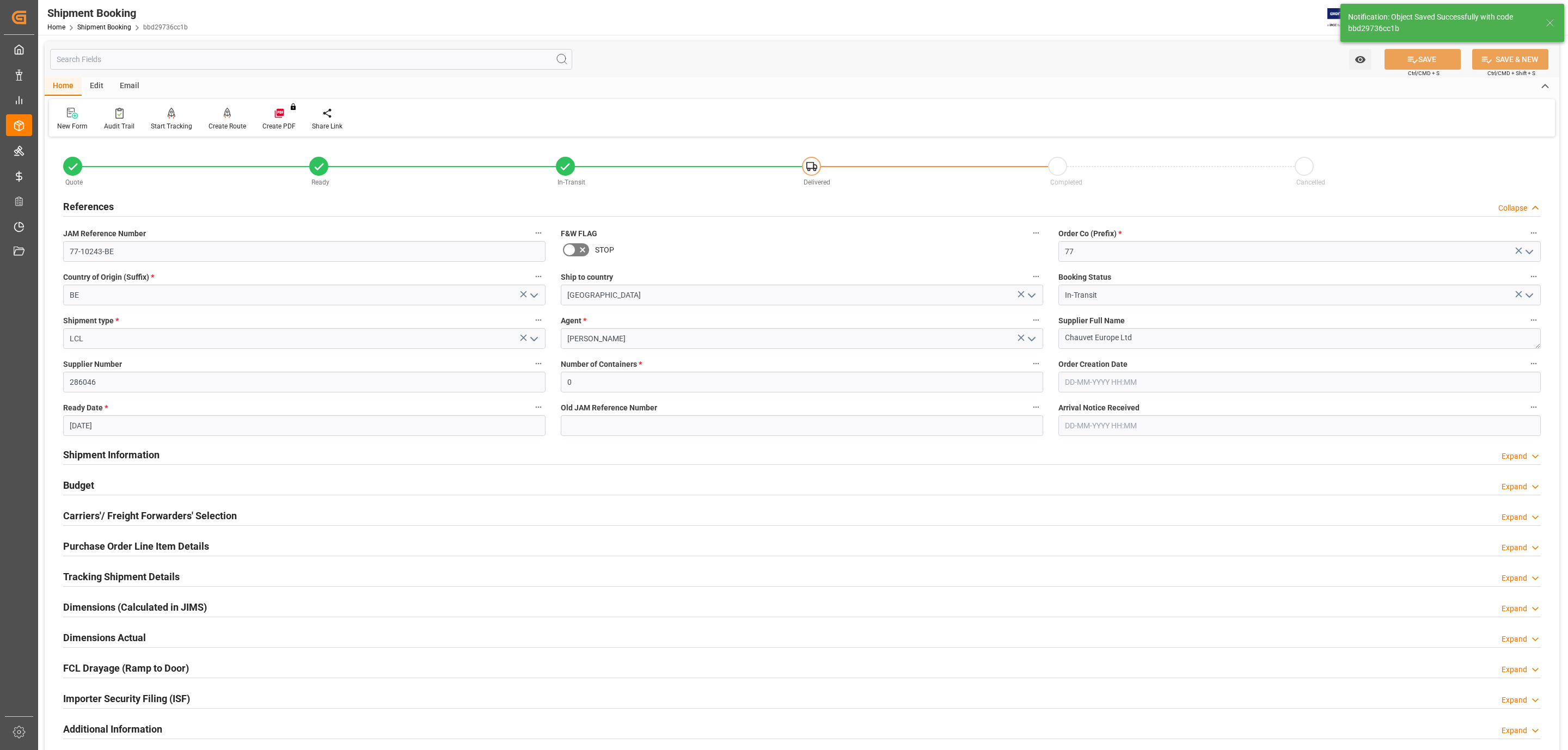
click at [149, 579] on h2 "Tracking Shipment Details" at bounding box center [121, 577] width 116 height 15
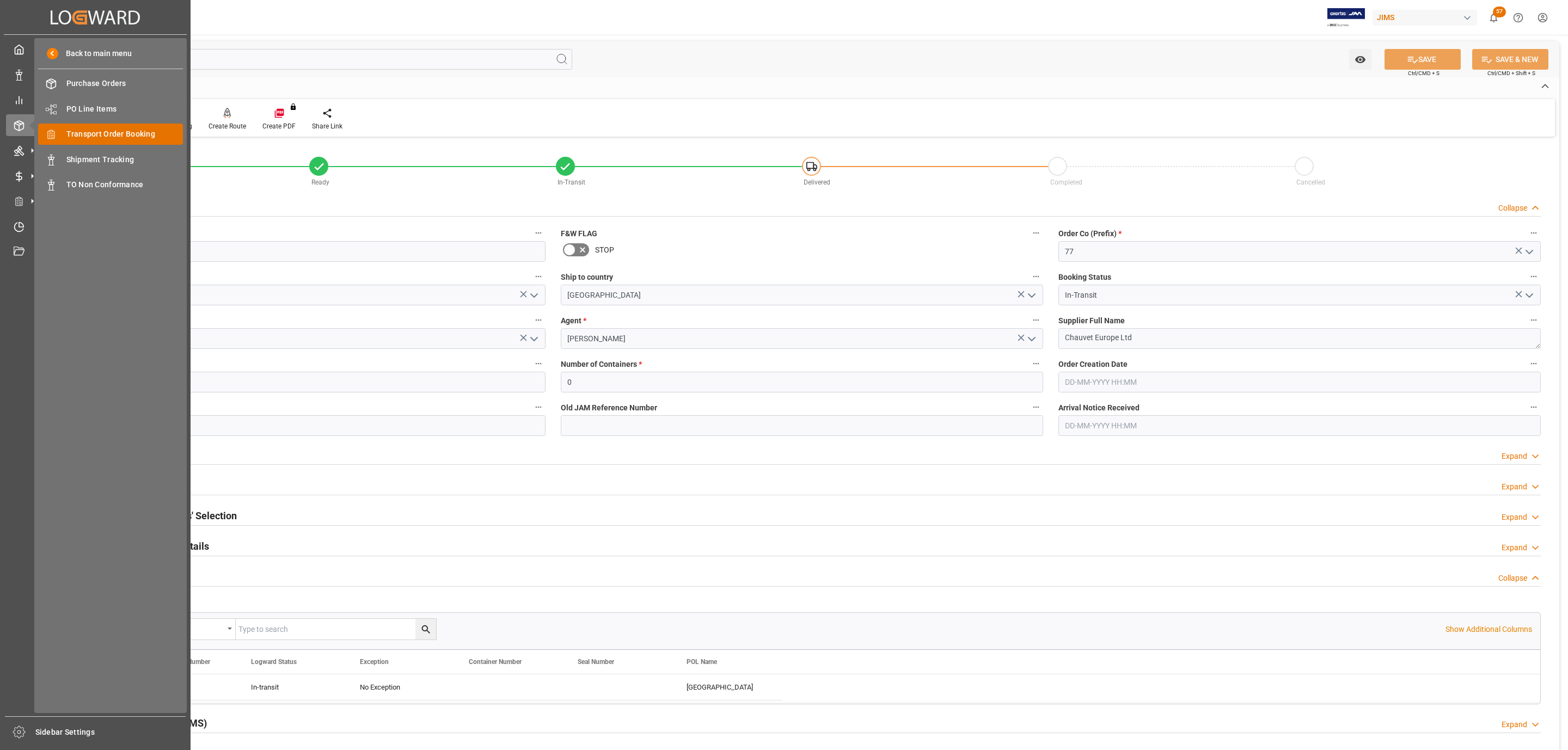
click at [124, 136] on span "Transport Order Booking" at bounding box center [125, 134] width 117 height 11
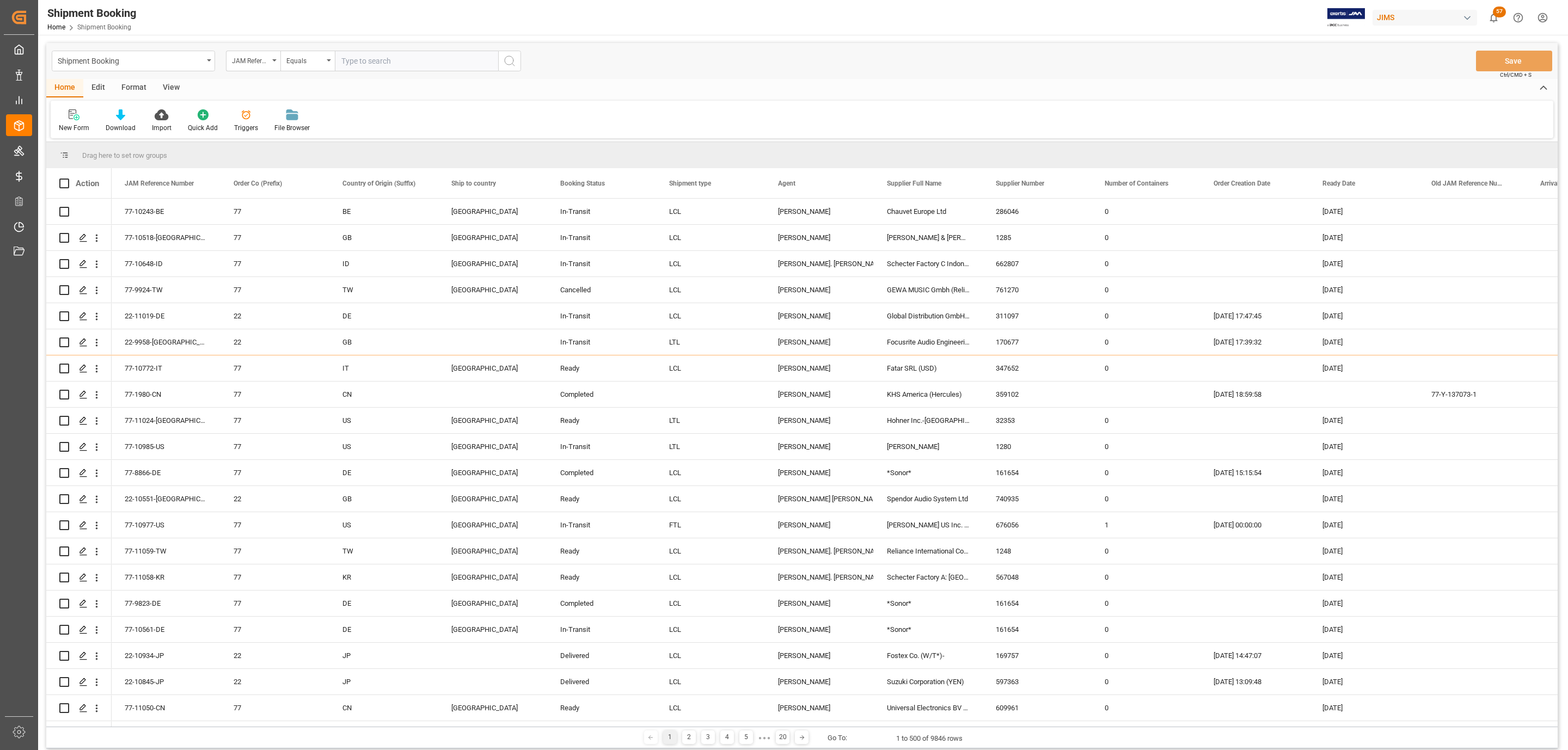
click at [362, 47] on div "Shipment Booking JAM Reference Number Equals Save Ctrl/CMD + S" at bounding box center [802, 61] width 1512 height 36
click at [360, 57] on input "text" at bounding box center [416, 62] width 164 height 21
paste input "77-10284-CN"
type input "77-10284-CN"
click at [509, 61] on icon "search button" at bounding box center [509, 61] width 13 height 13
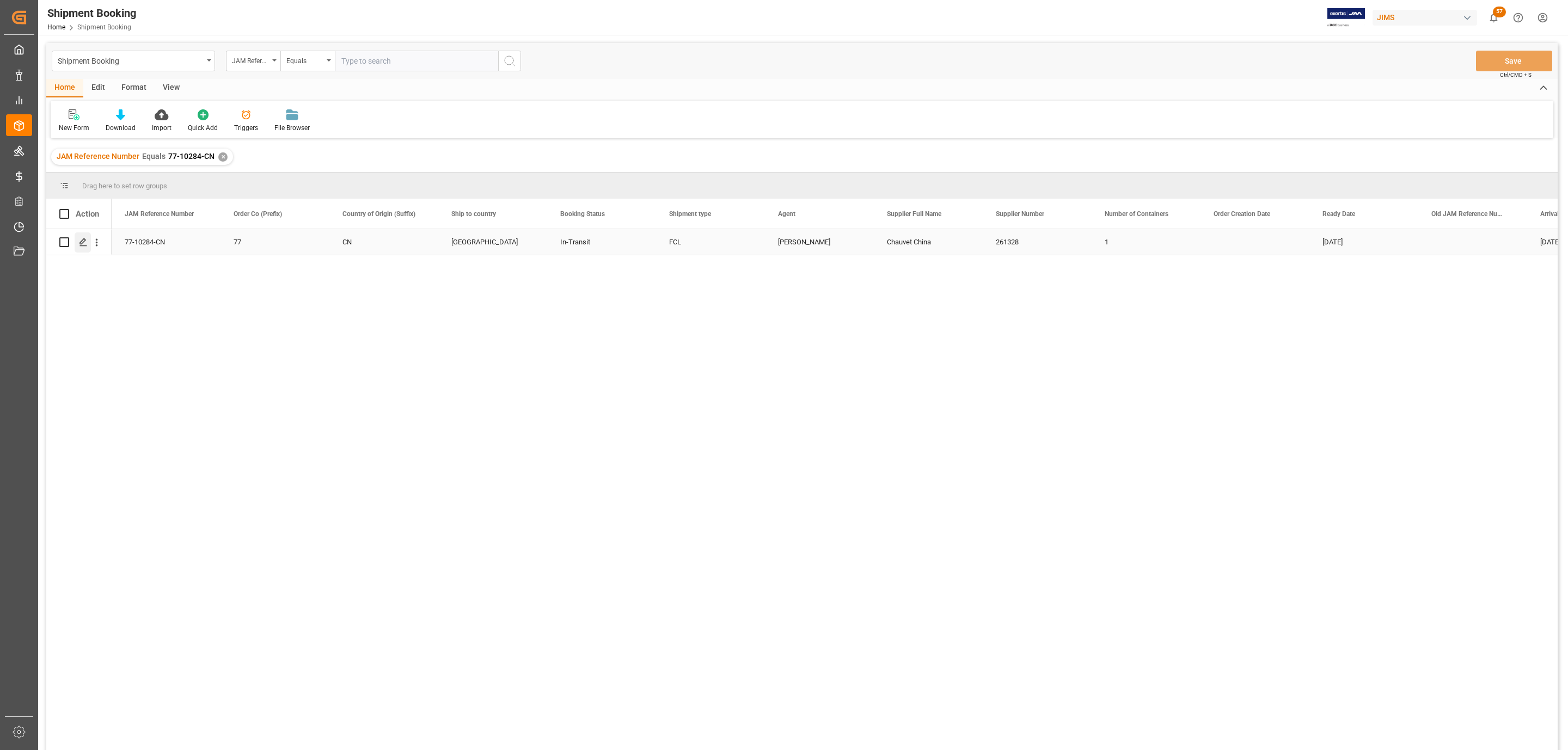
click at [86, 242] on icon "Press SPACE to select this row." at bounding box center [83, 242] width 9 height 9
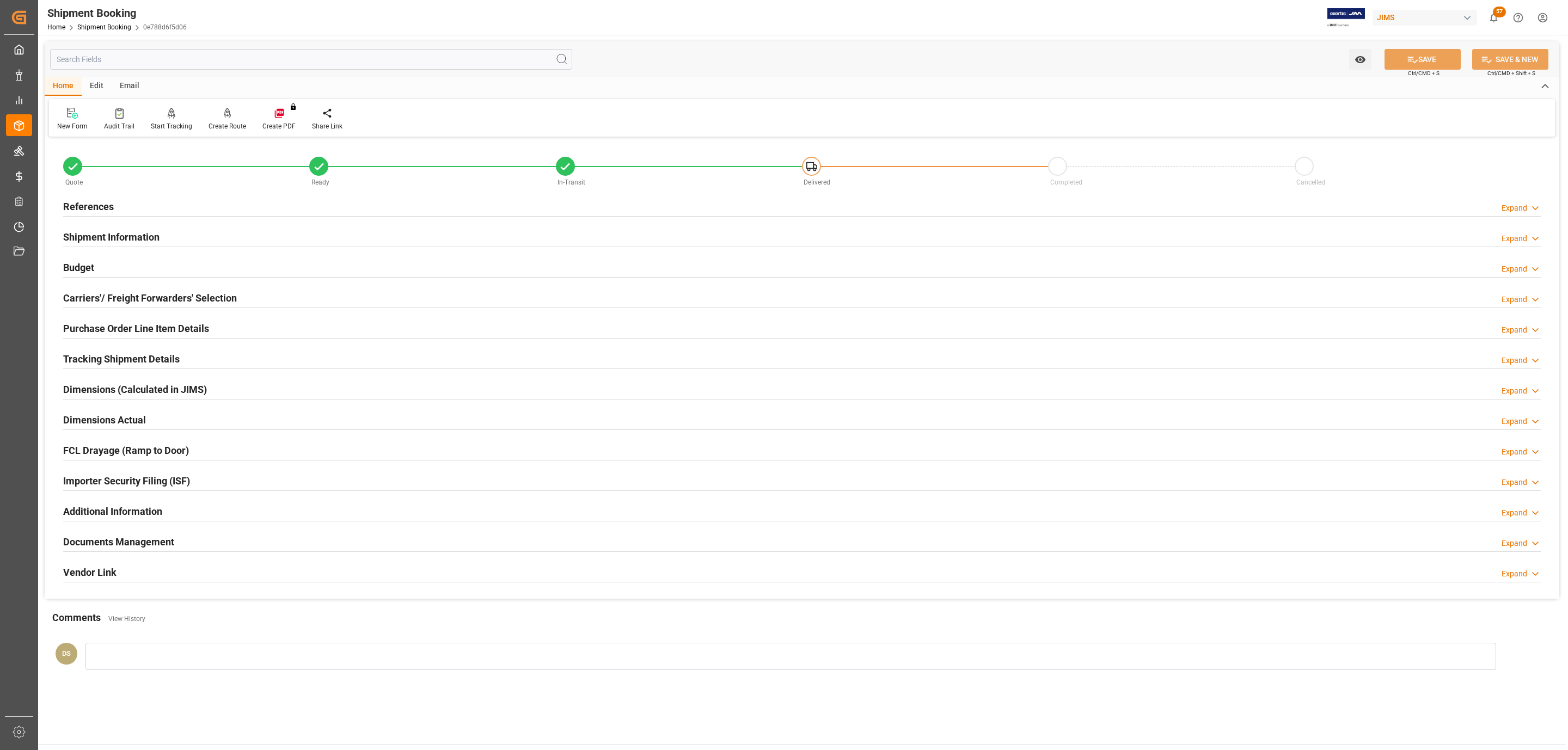
click at [180, 295] on h2 "Carriers'/ Freight Forwarders' Selection" at bounding box center [150, 298] width 174 height 15
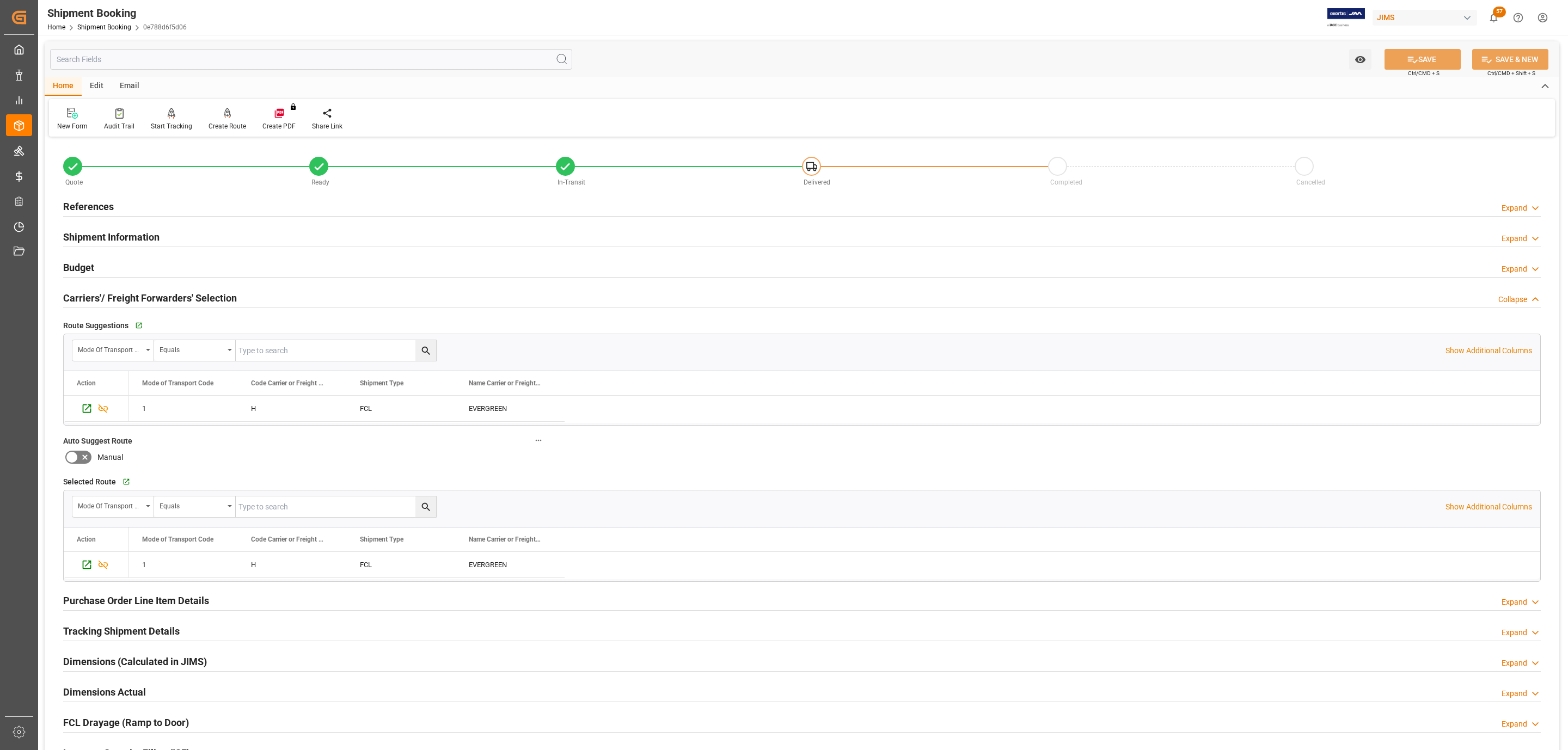
click at [111, 263] on div "Budget Expand" at bounding box center [802, 267] width 1478 height 21
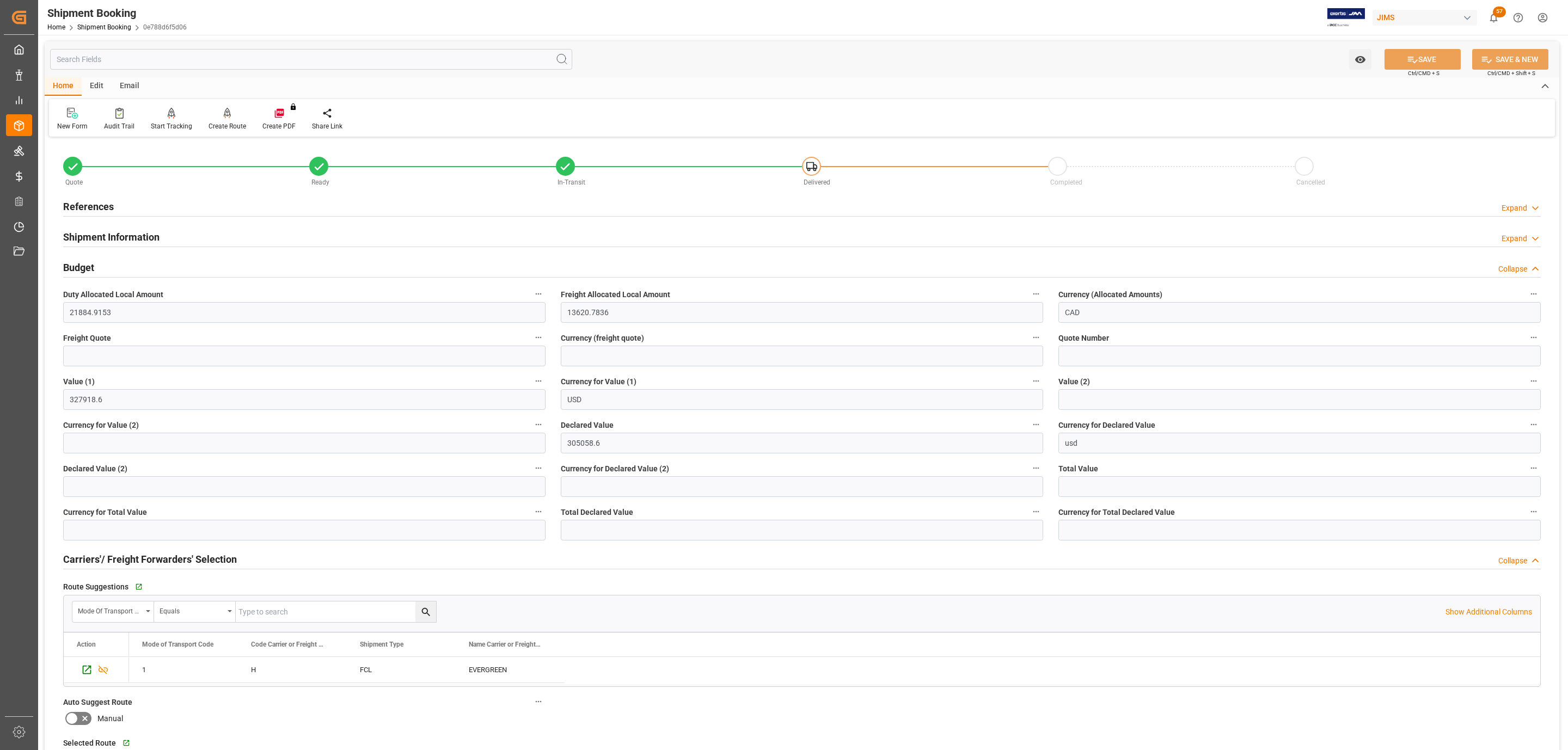
click at [111, 263] on div "Budget Collapse" at bounding box center [802, 267] width 1478 height 21
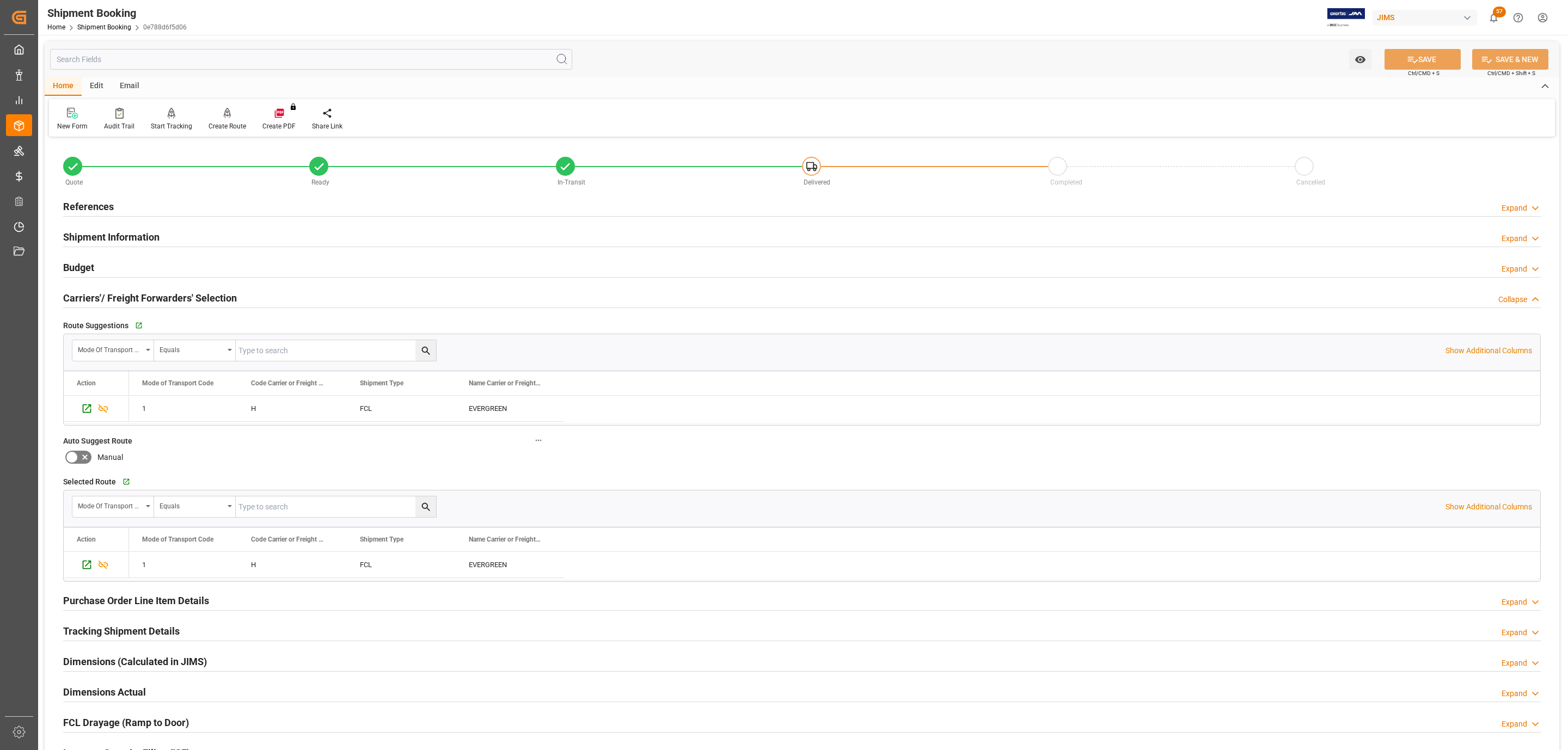
click at [87, 296] on h2 "Carriers'/ Freight Forwarders' Selection" at bounding box center [150, 298] width 174 height 15
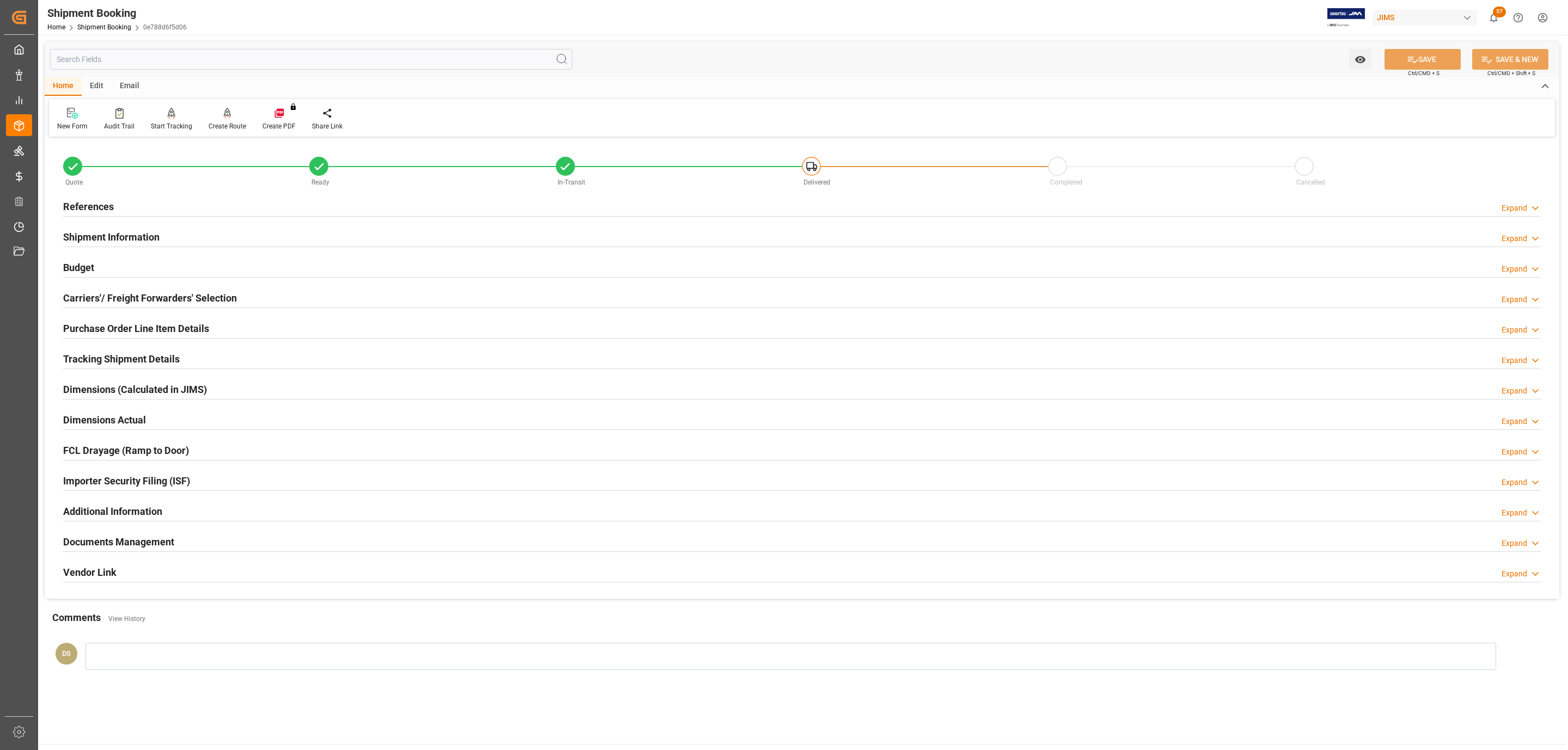
click at [83, 353] on h2 "Tracking Shipment Details" at bounding box center [121, 359] width 116 height 15
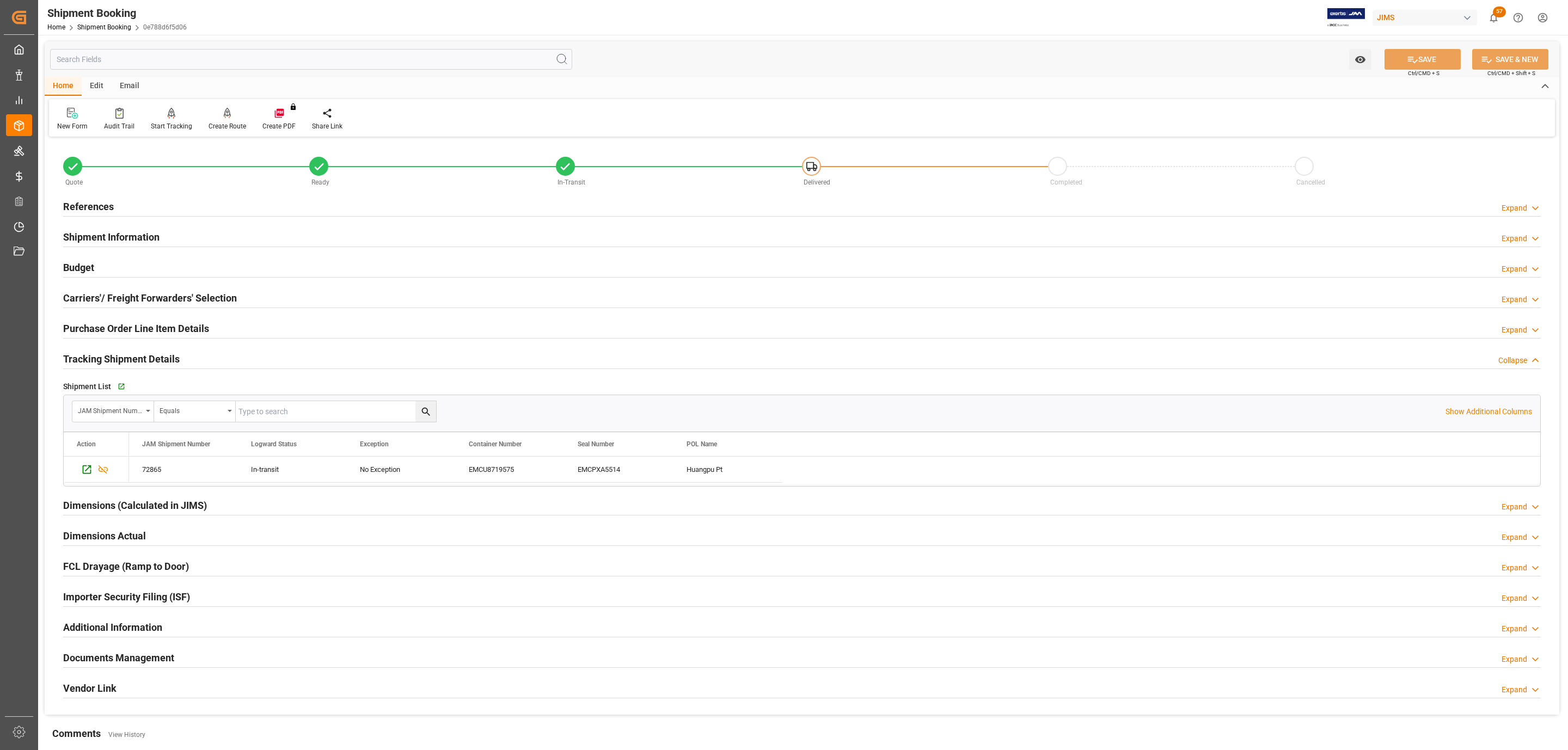
click at [128, 314] on div "Carriers'/ Freight Forwarders' Selection Expand" at bounding box center [802, 298] width 1493 height 31
click at [121, 327] on h2 "Purchase Order Line Item Details" at bounding box center [136, 328] width 146 height 15
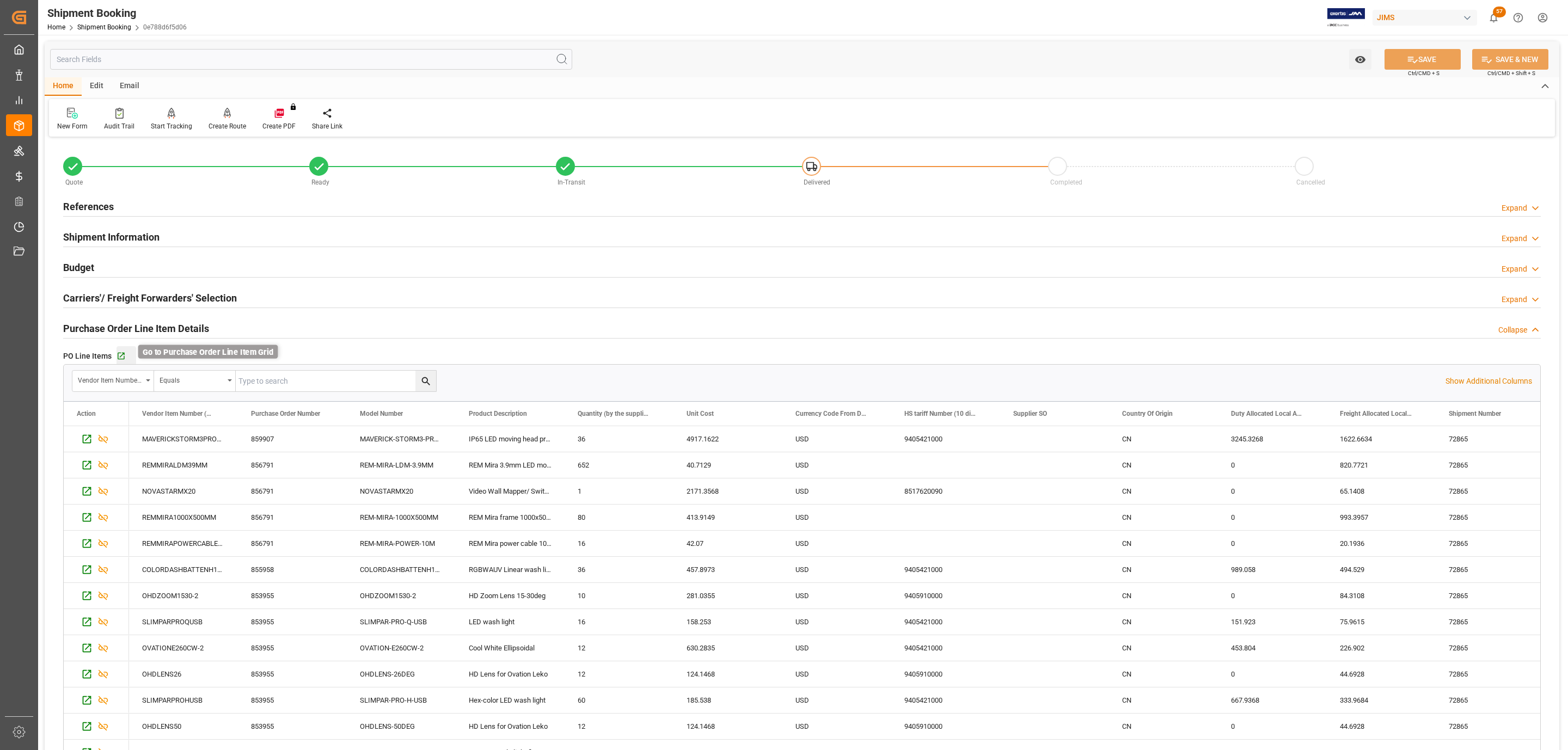
click at [122, 358] on icon "button" at bounding box center [121, 356] width 9 height 9
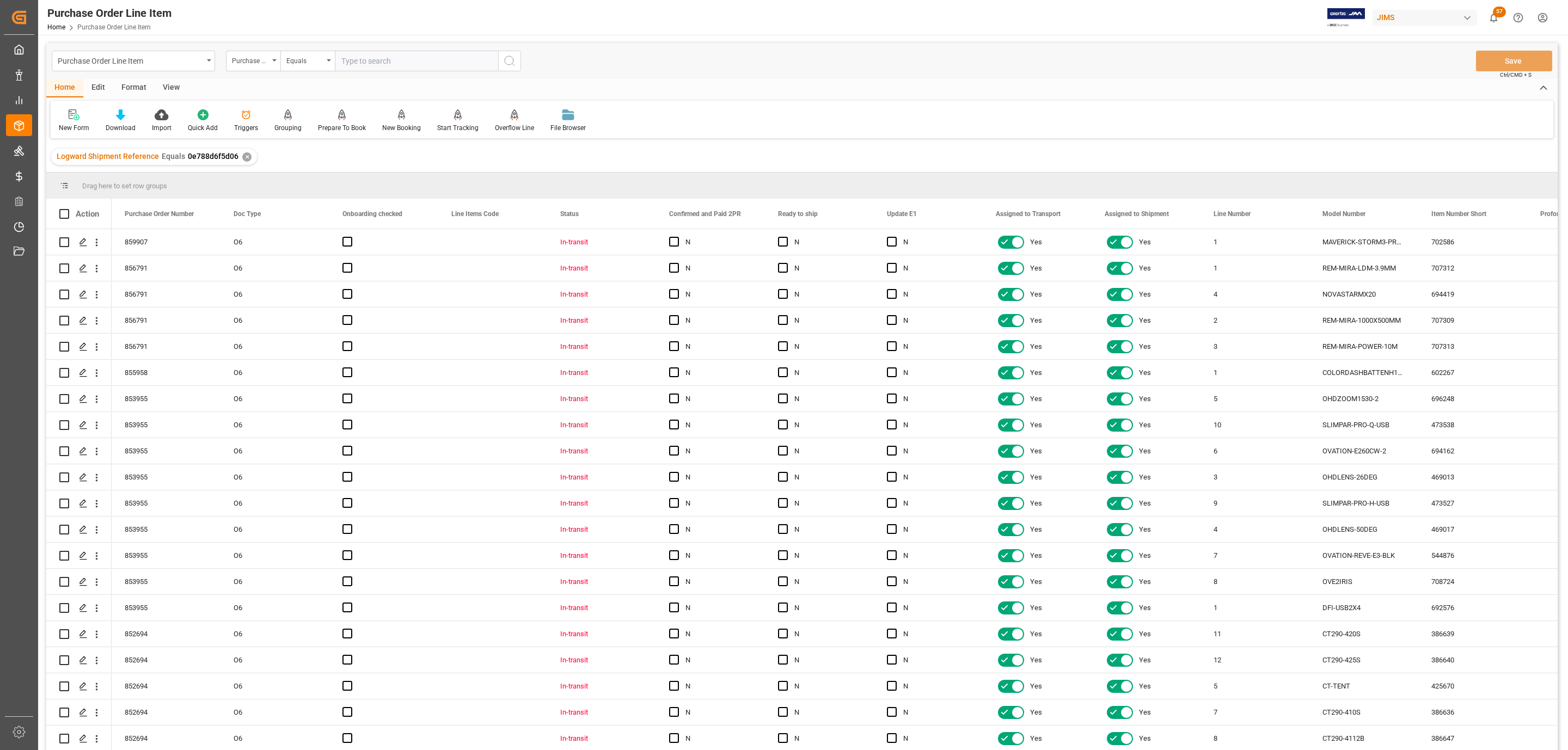
click at [170, 79] on div "View" at bounding box center [171, 88] width 33 height 19
click at [122, 118] on icon at bounding box center [124, 115] width 11 height 11
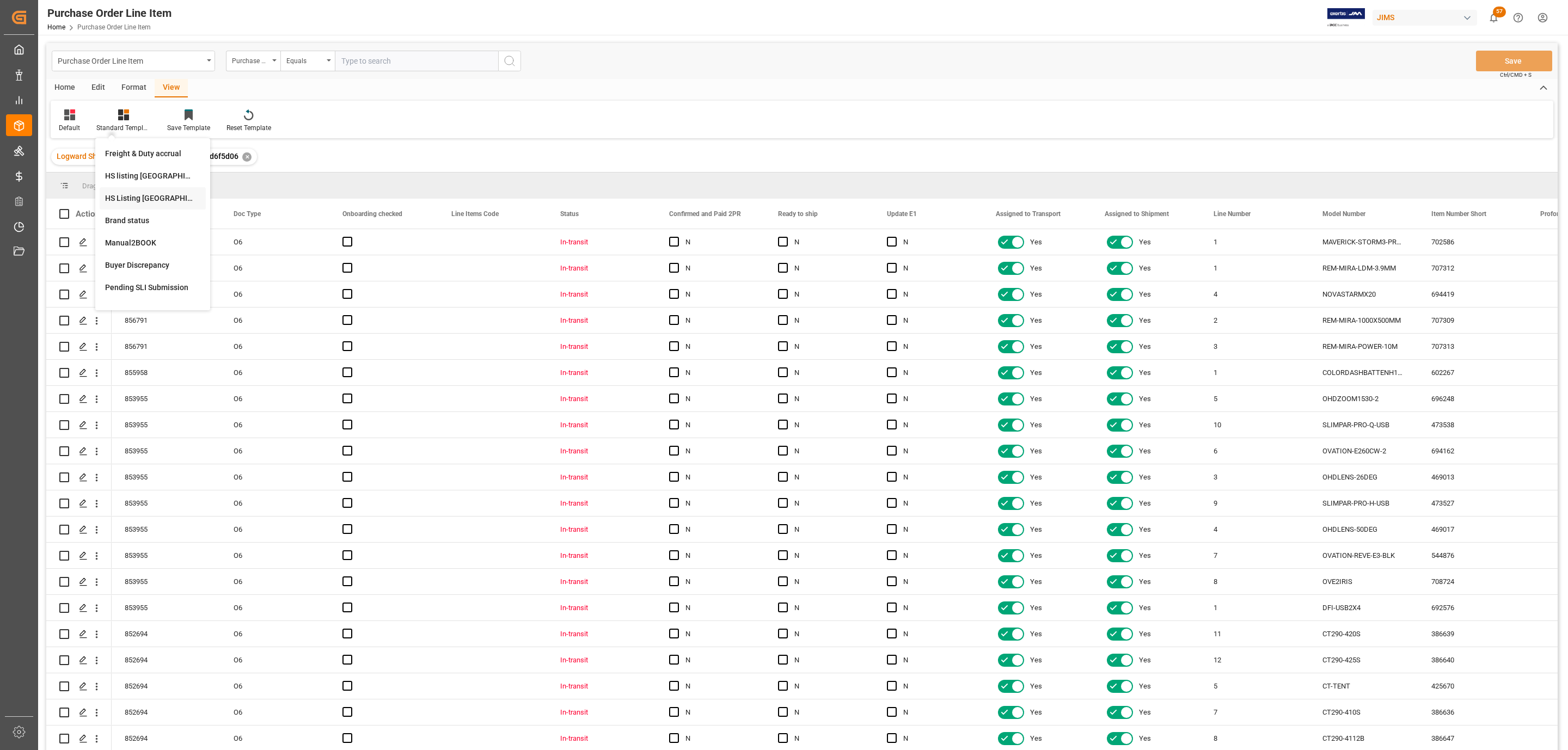
click at [184, 202] on div "HS Listing CANADA" at bounding box center [152, 198] width 95 height 11
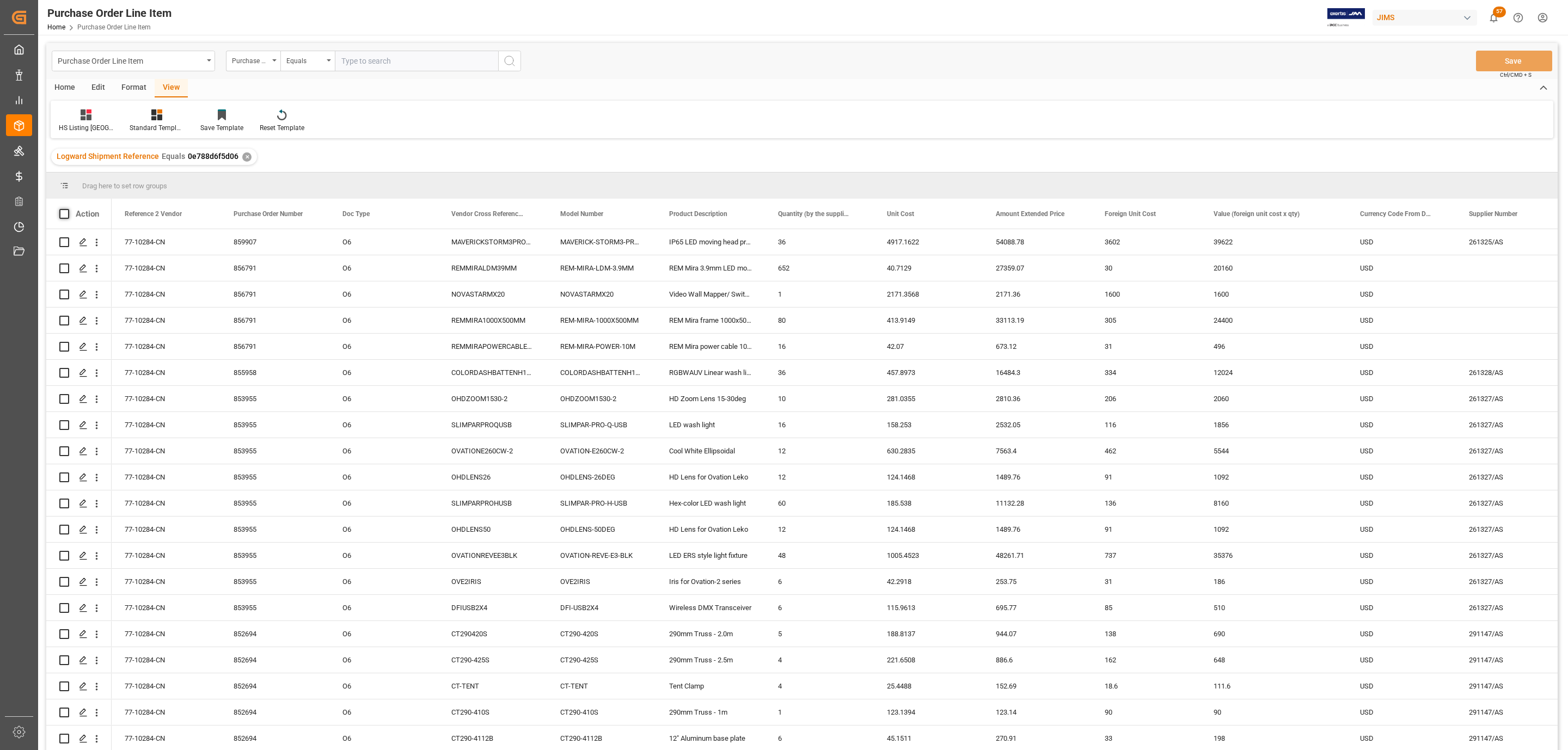
click at [65, 212] on span at bounding box center [64, 214] width 10 height 10
click at [68, 209] on input "checkbox" at bounding box center [68, 209] width 0 height 0
checkbox input "true"
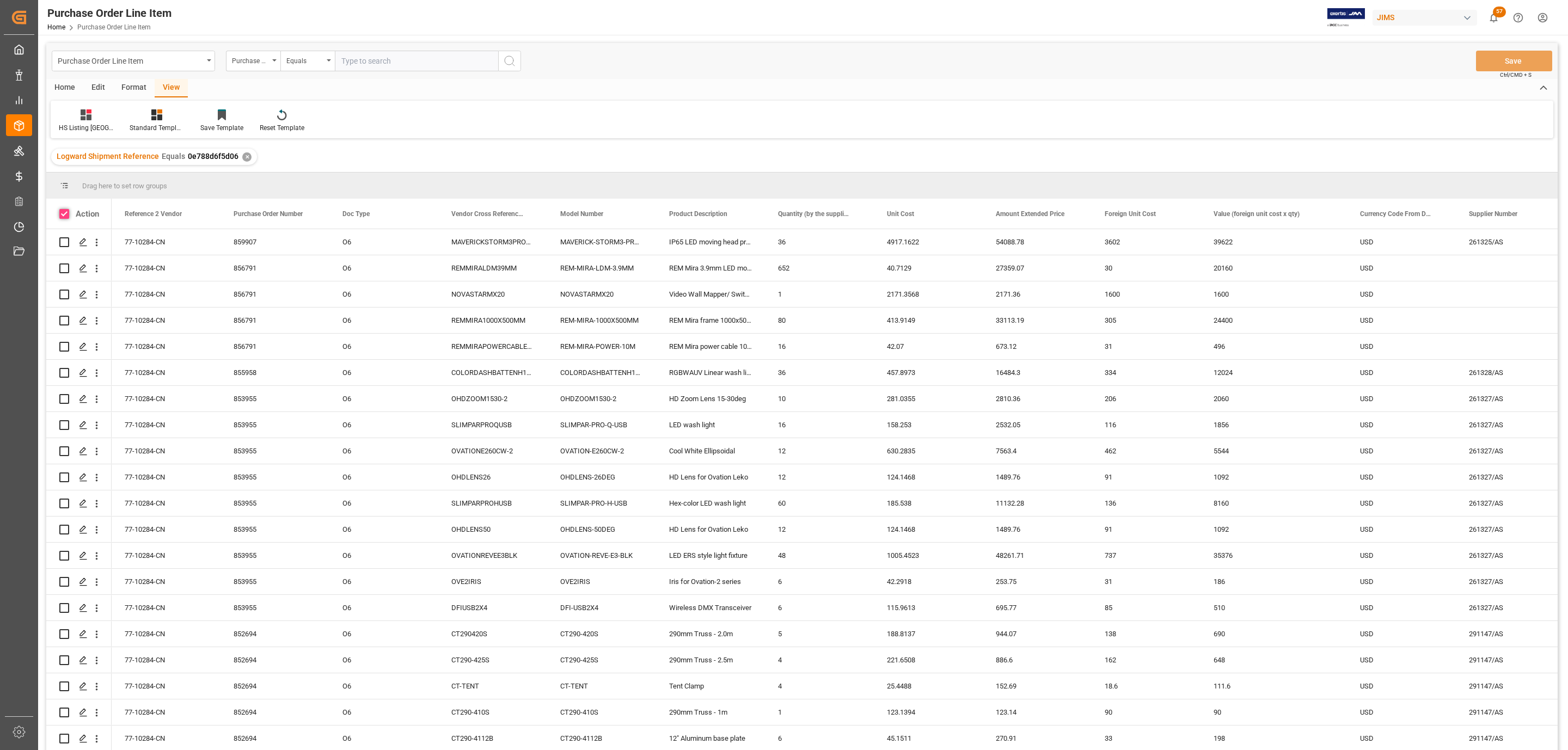
checkbox input "true"
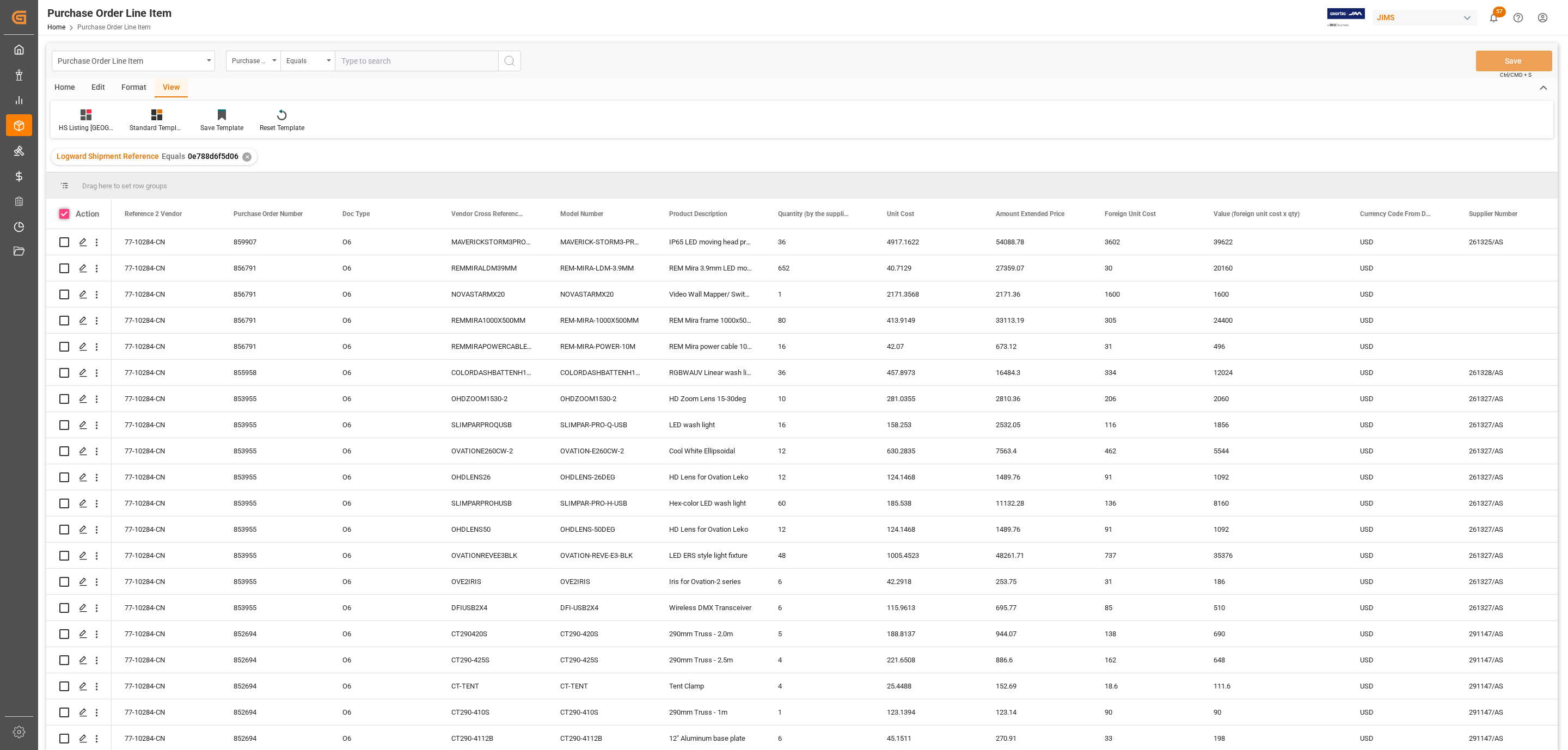
checkbox input "true"
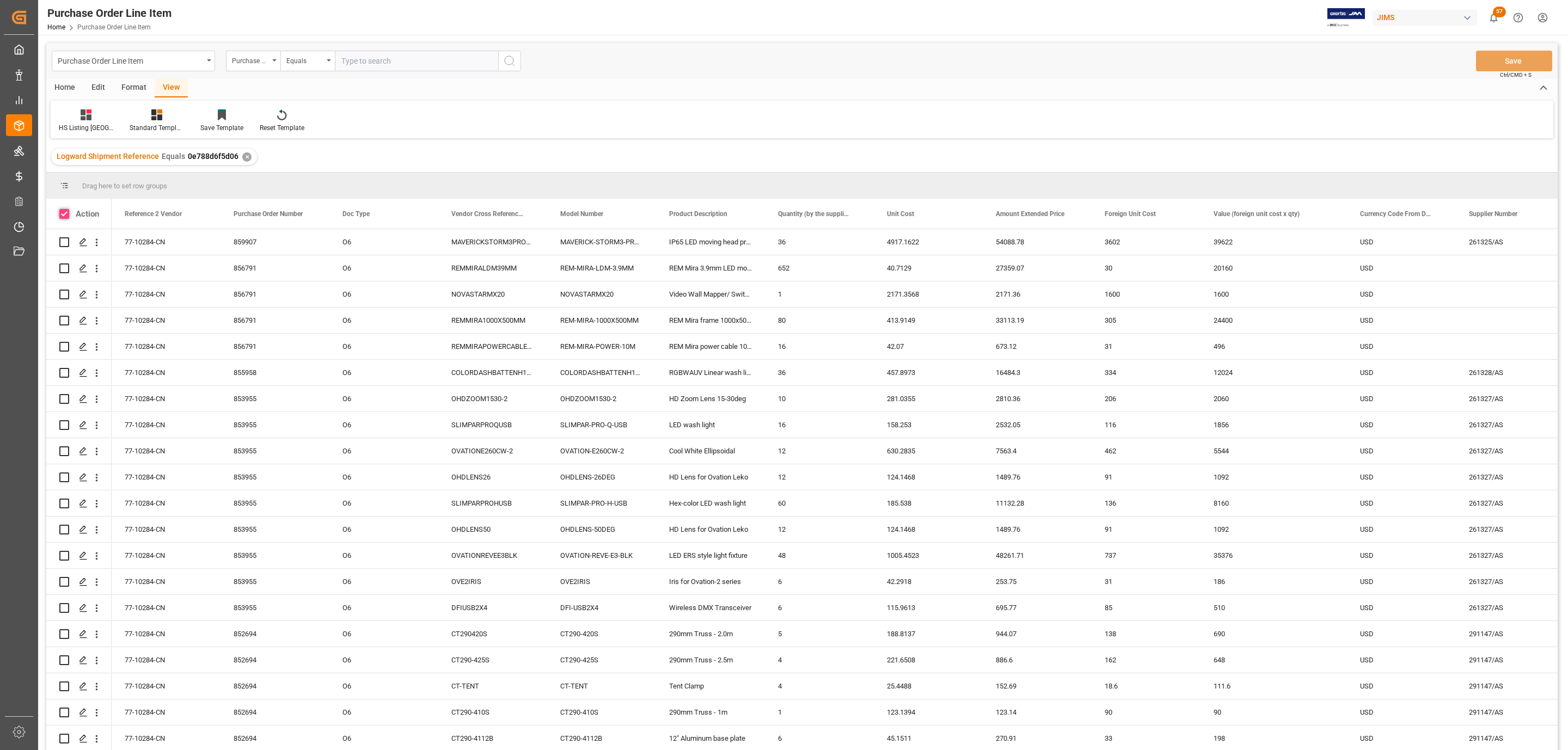
checkbox input "true"
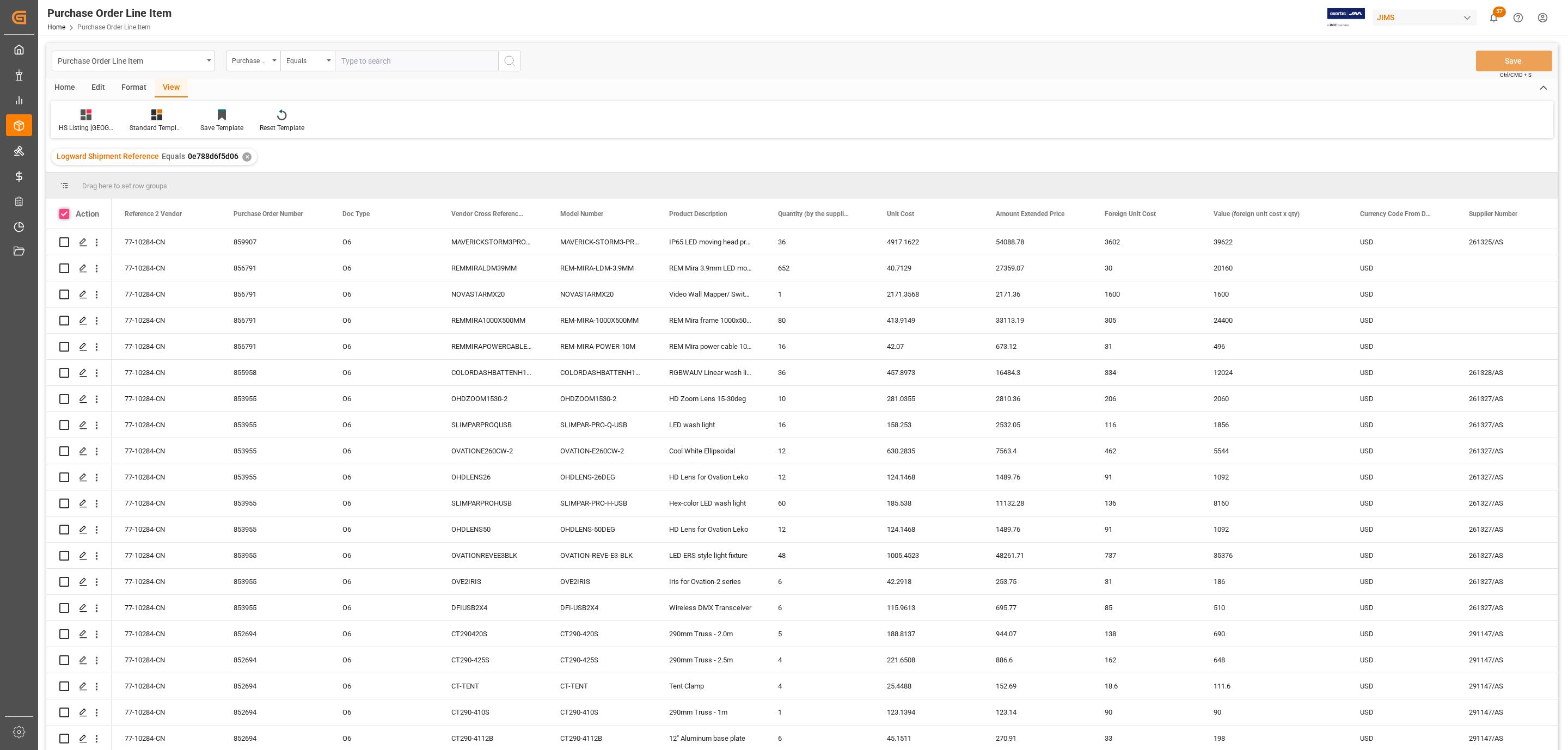
checkbox input "true"
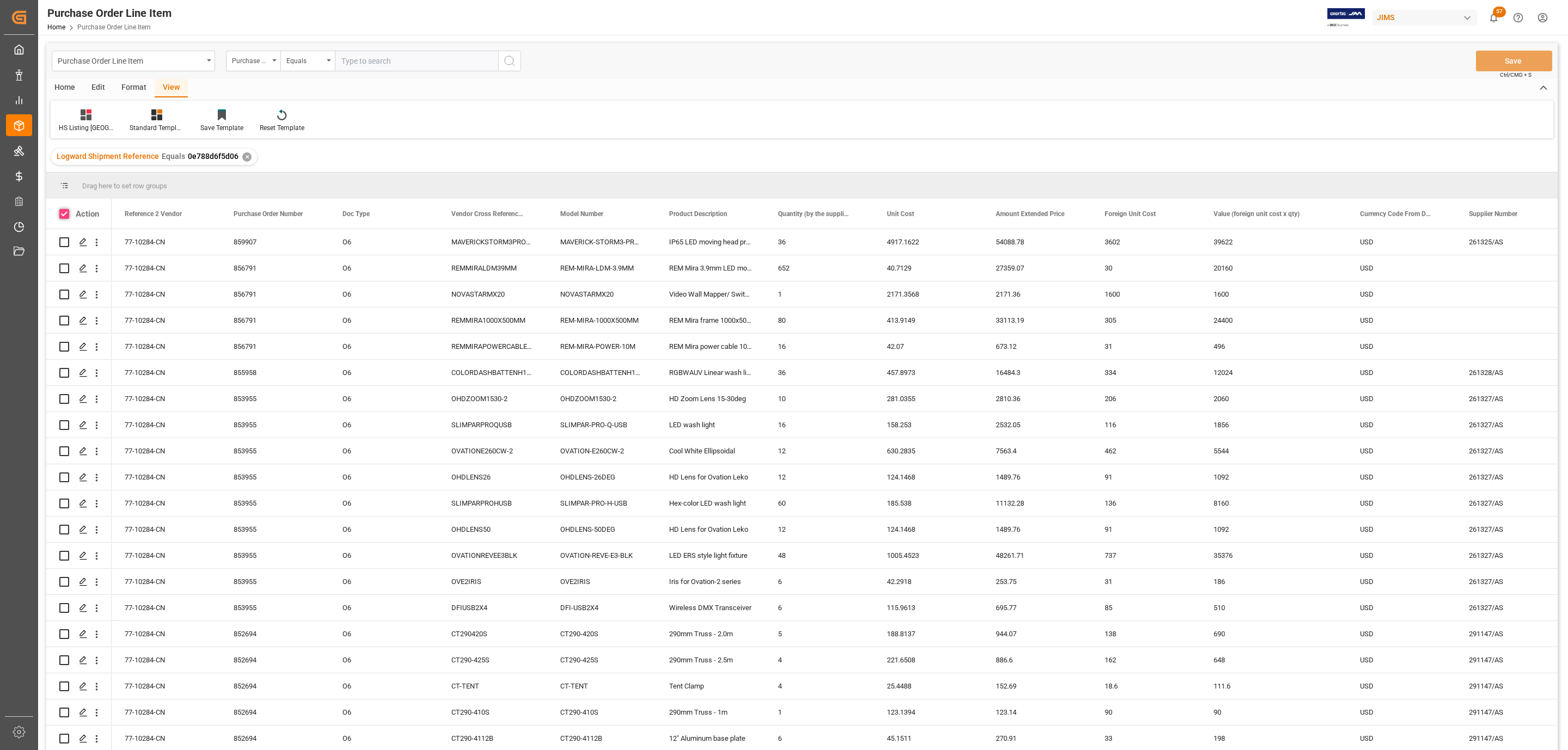
checkbox input "true"
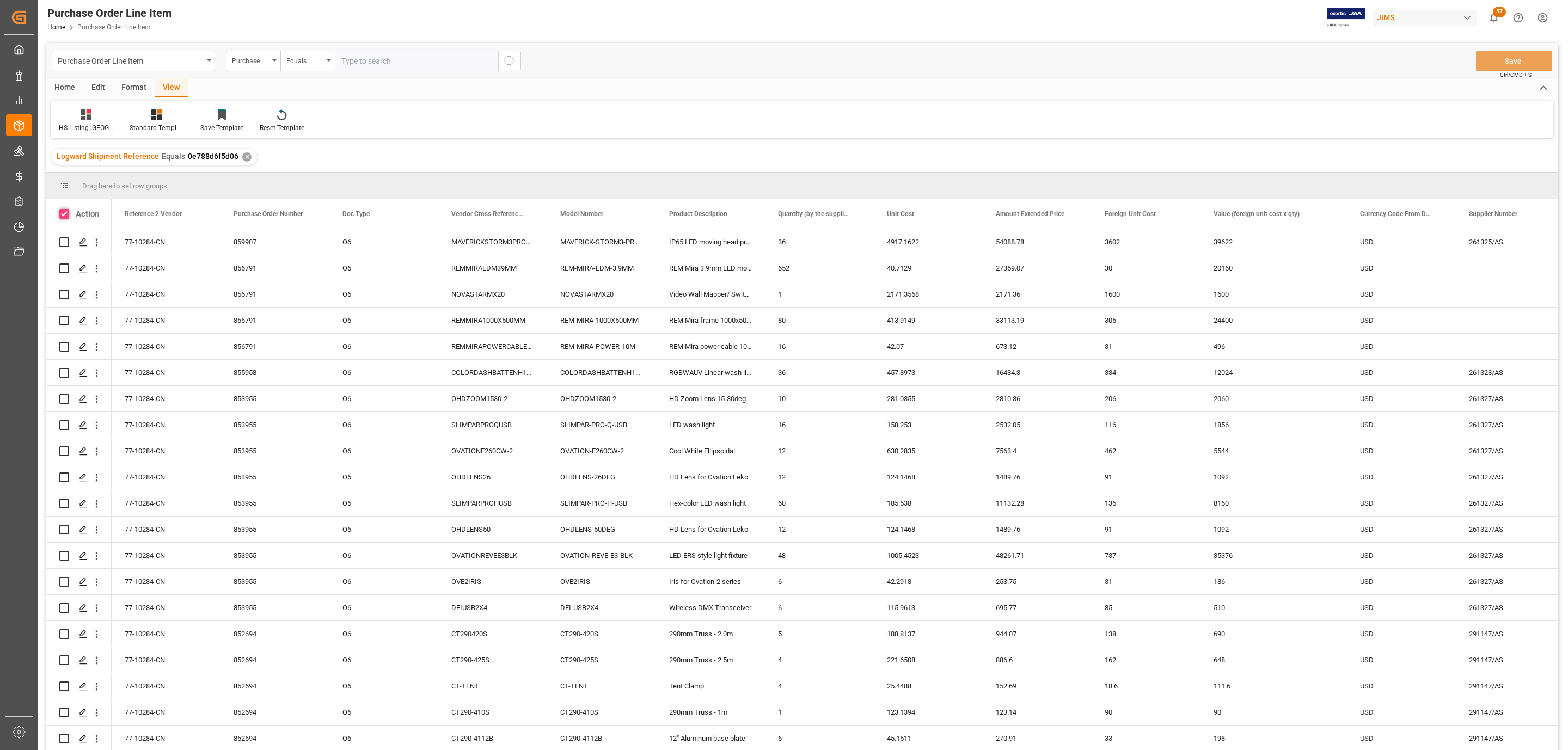
checkbox input "true"
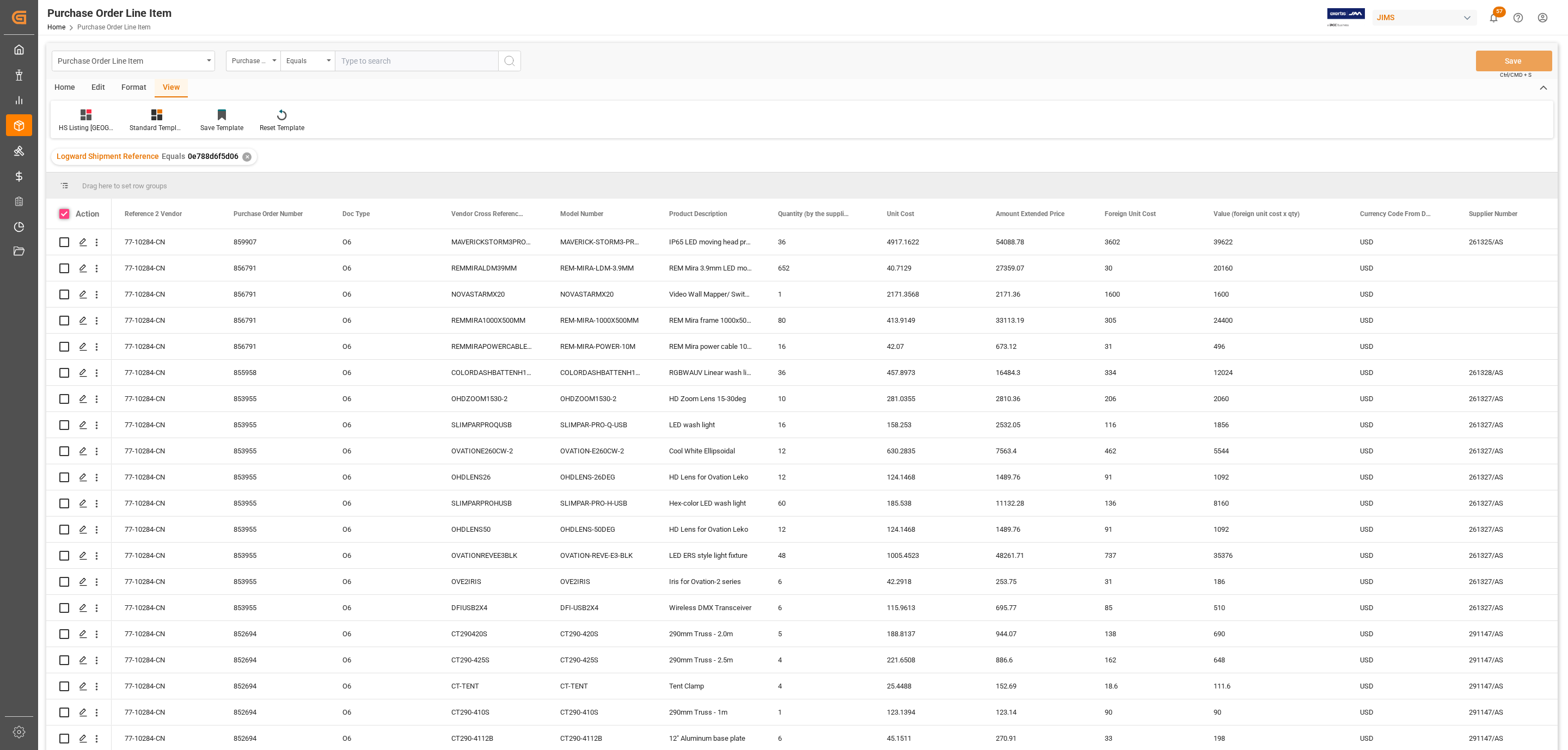
checkbox input "true"
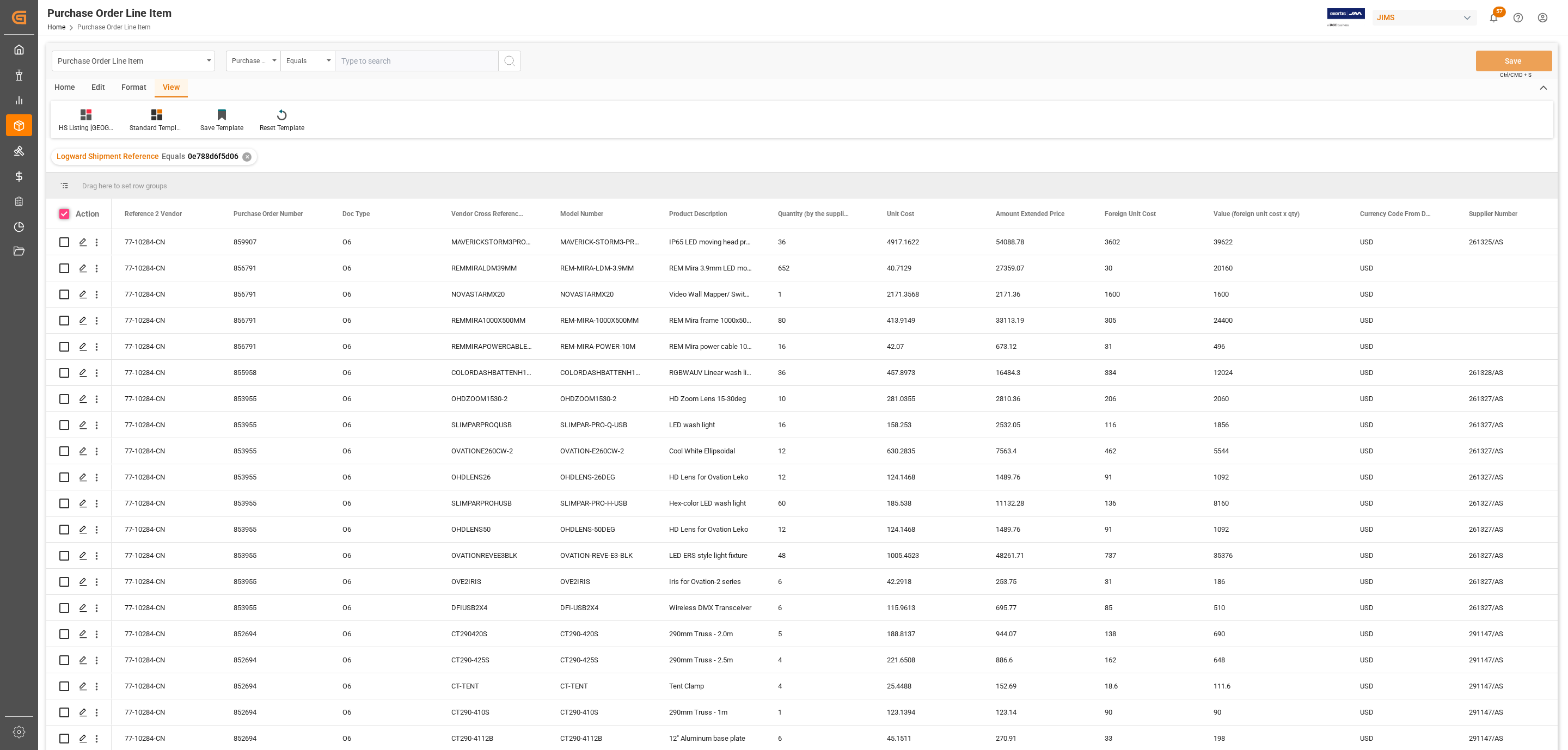
checkbox input "true"
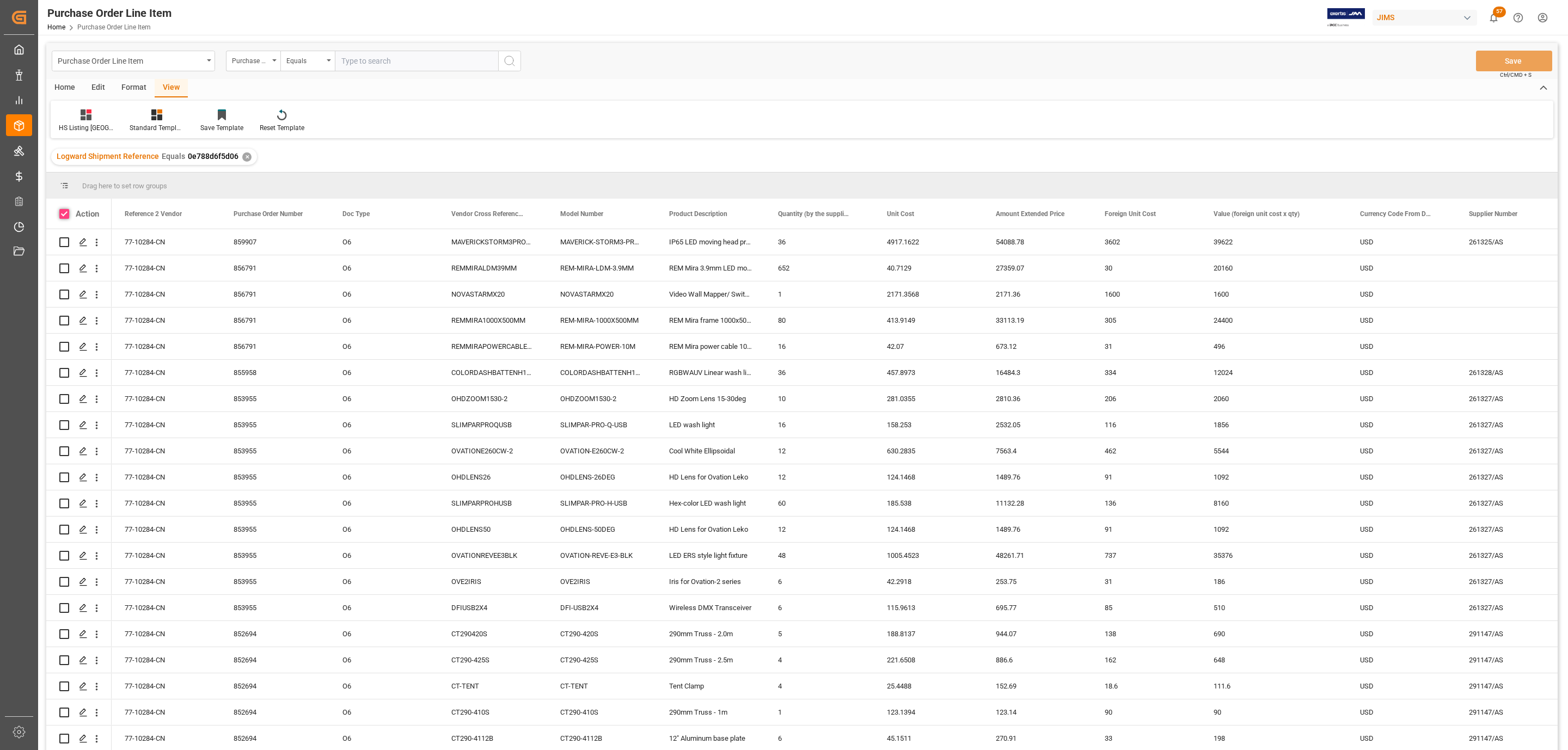
checkbox input "true"
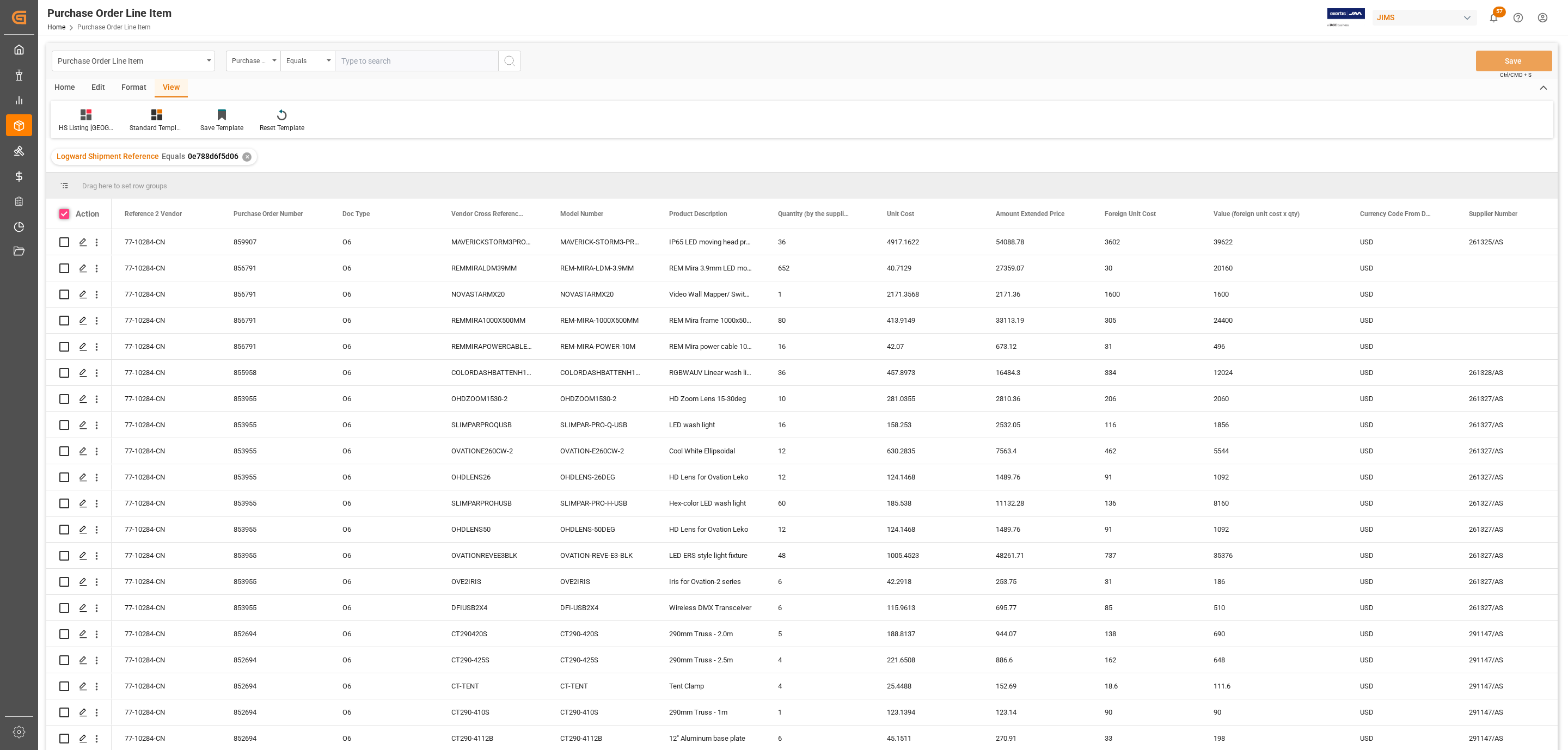
checkbox input "true"
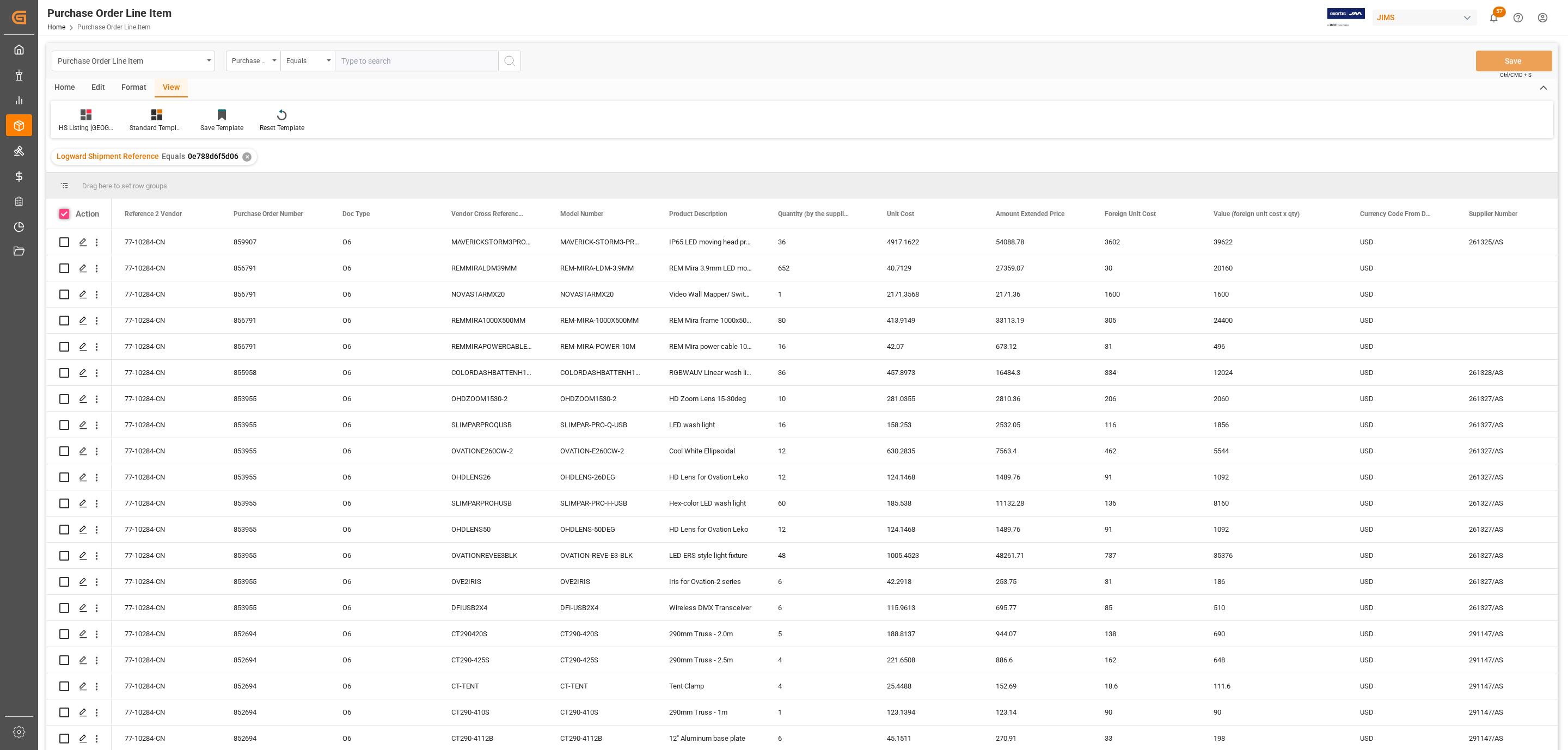
checkbox input "true"
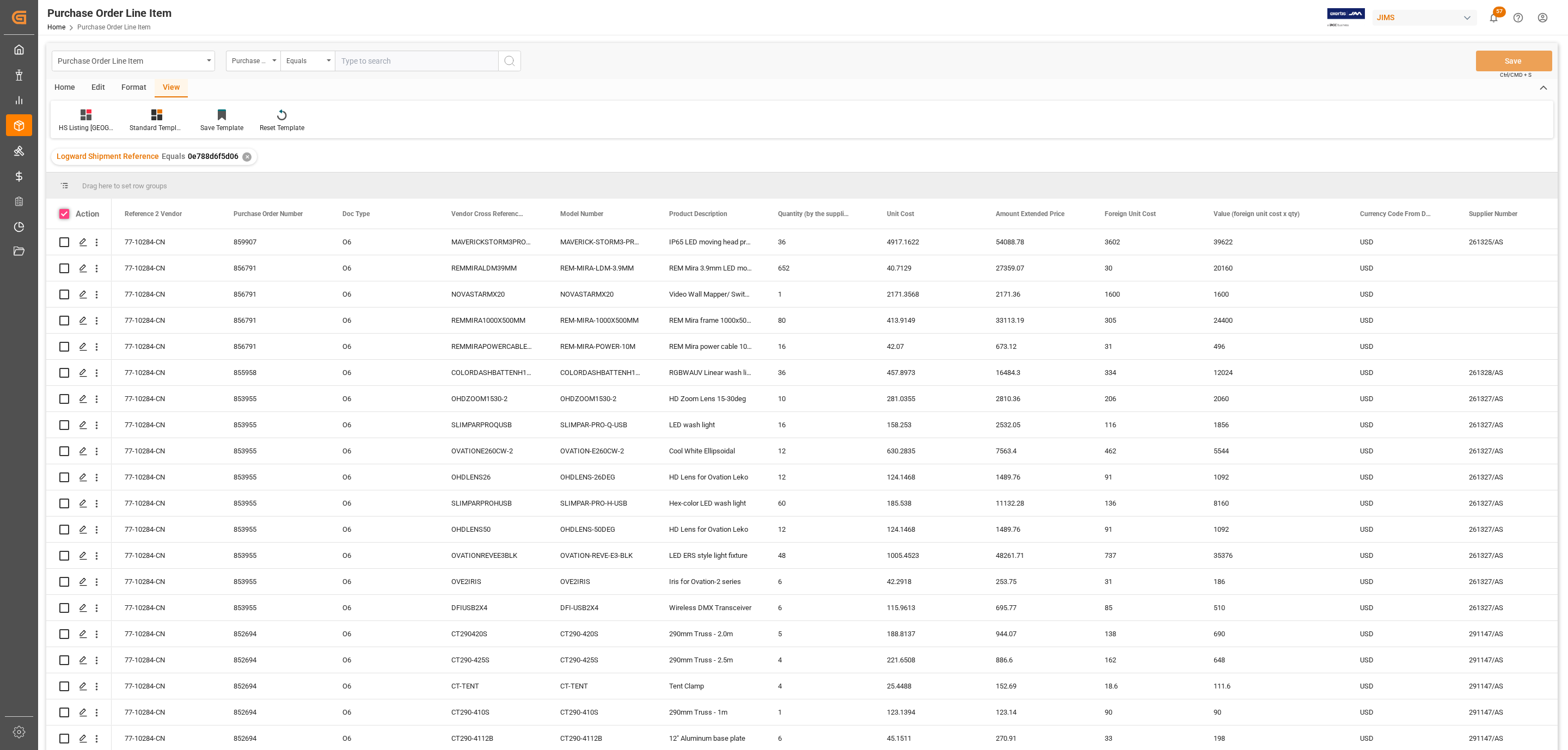
checkbox input "true"
